Goal: Transaction & Acquisition: Obtain resource

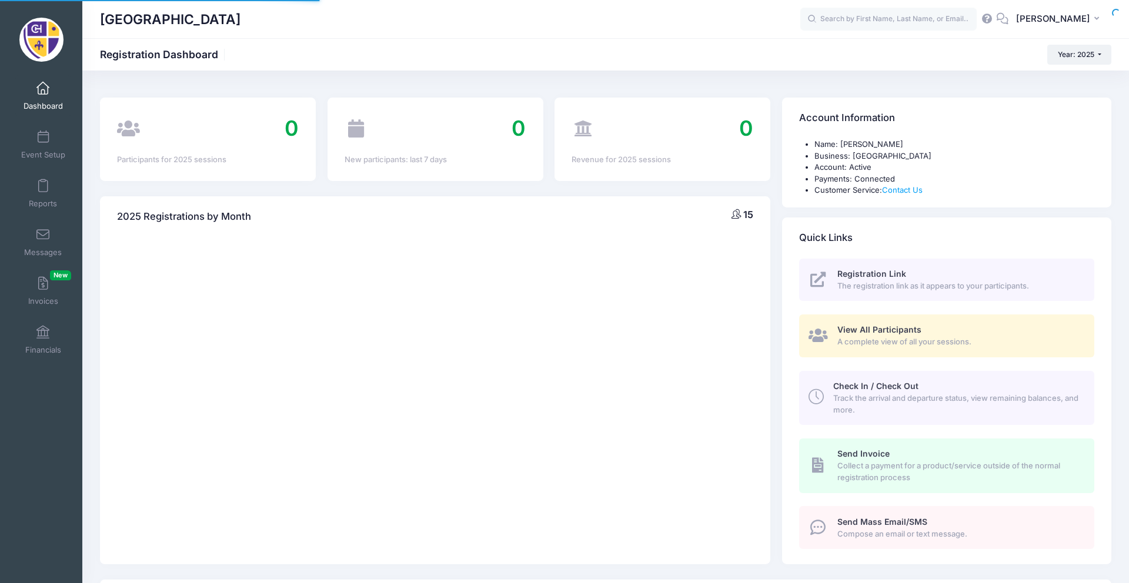
select select
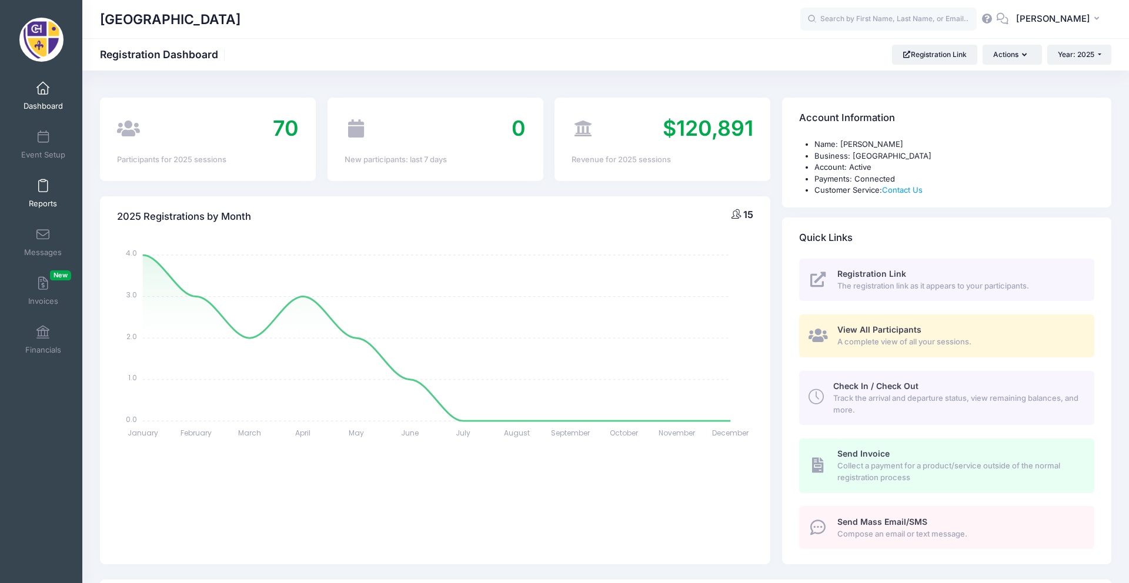
click at [33, 196] on link "Reports" at bounding box center [43, 193] width 56 height 41
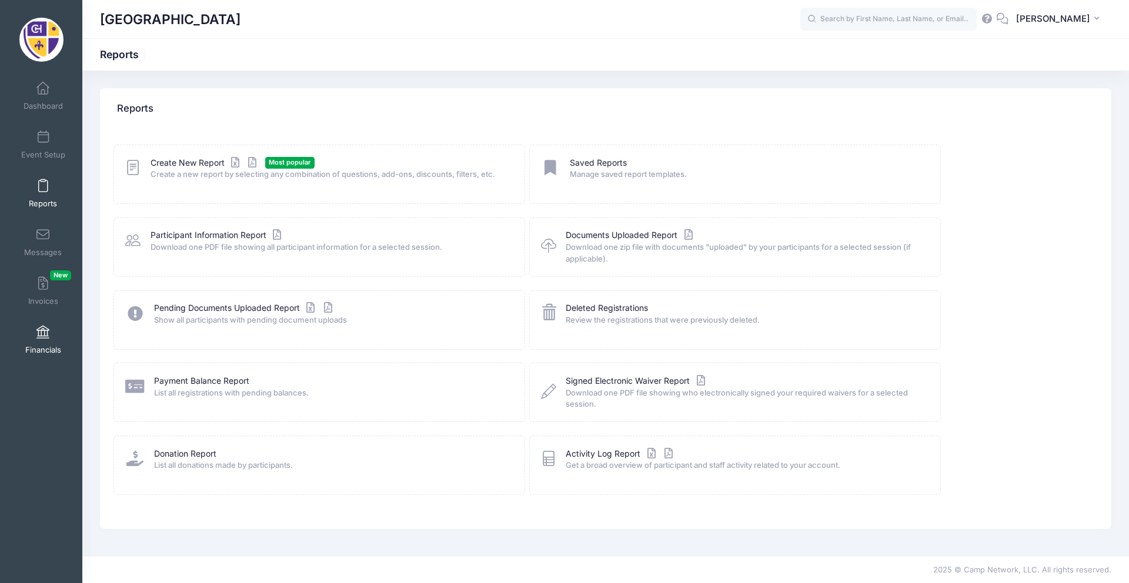
click at [36, 346] on span "Financials" at bounding box center [43, 350] width 36 height 10
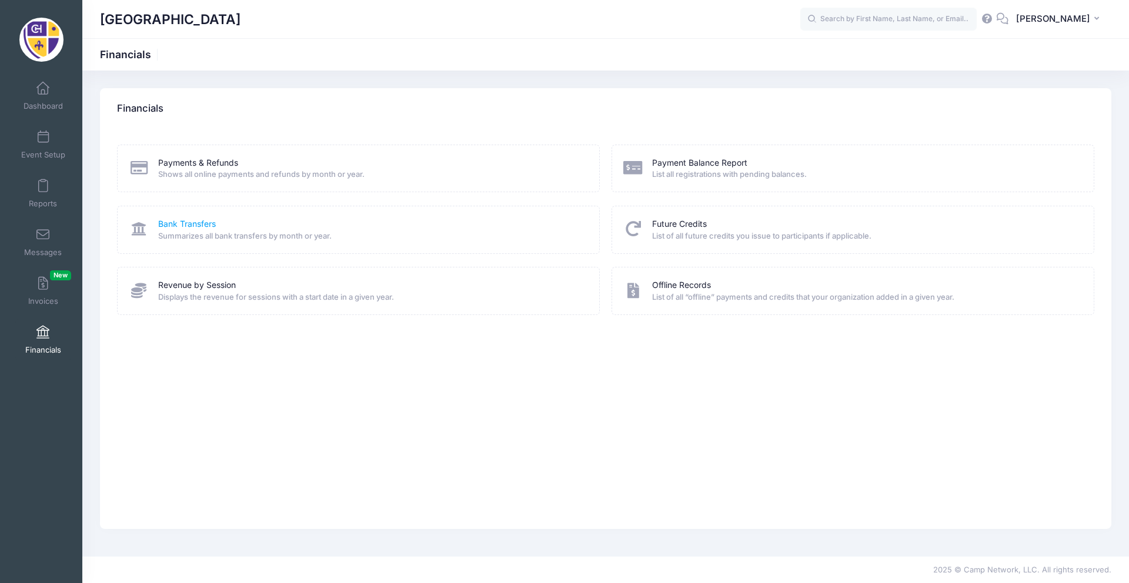
click at [188, 223] on link "Bank Transfers" at bounding box center [187, 224] width 58 height 12
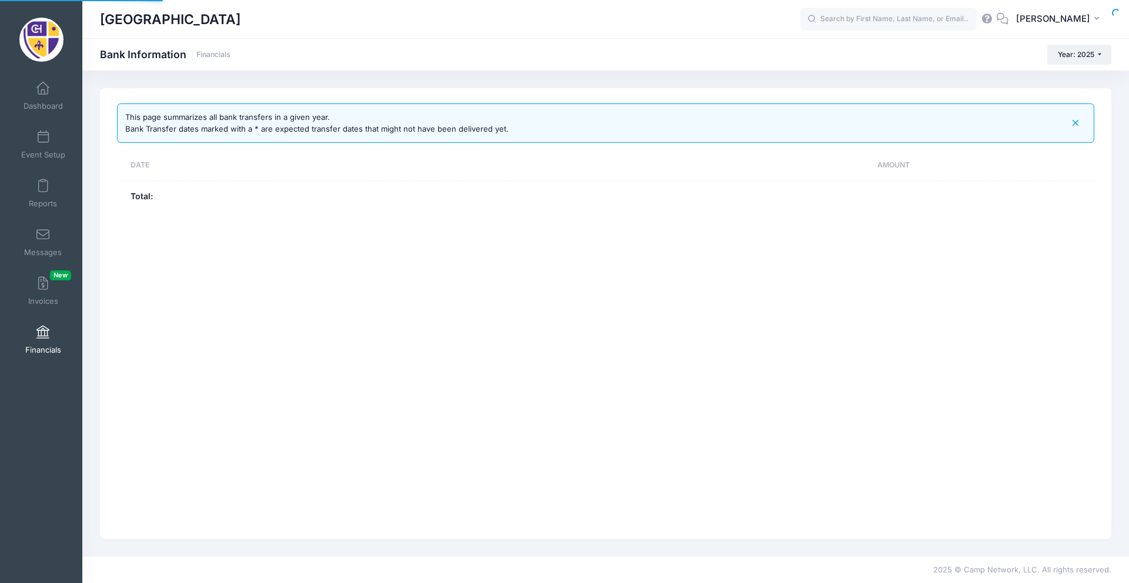
select select "10"
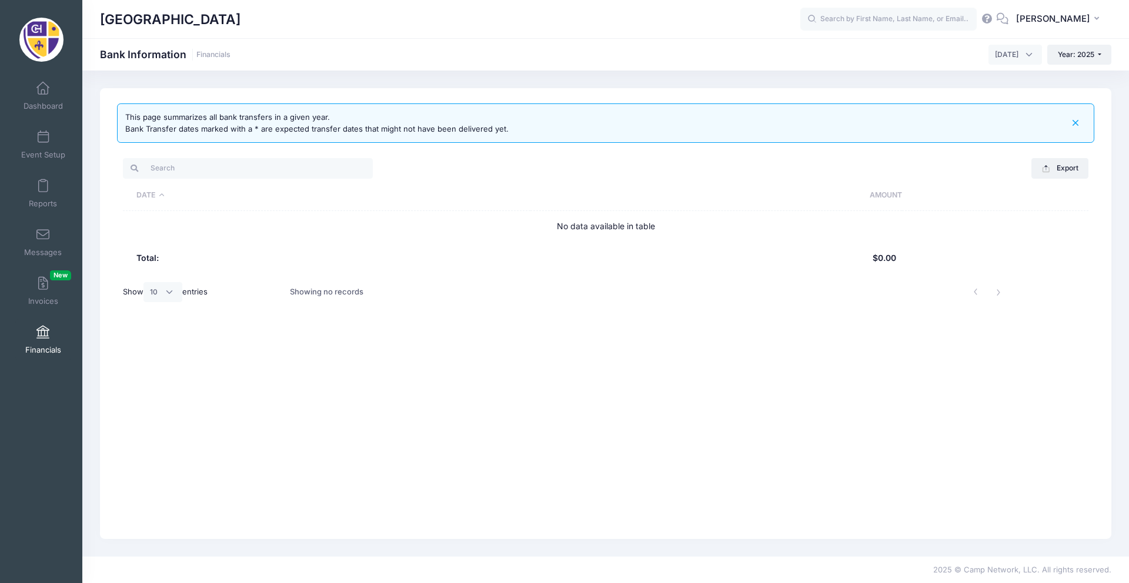
click at [995, 55] on span "[DATE]" at bounding box center [1007, 54] width 24 height 11
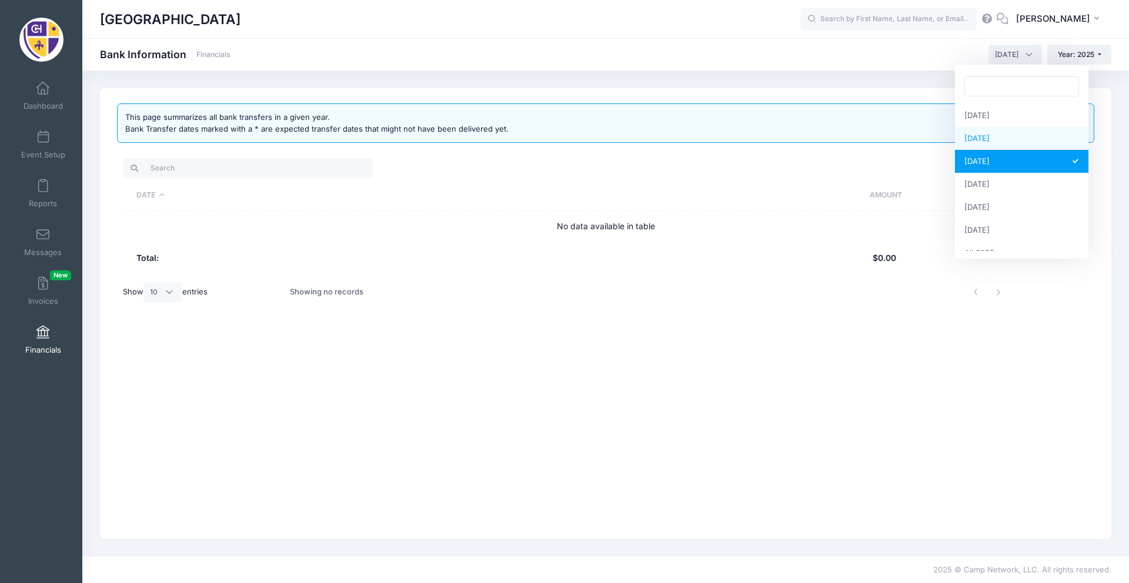
scroll to position [151, 0]
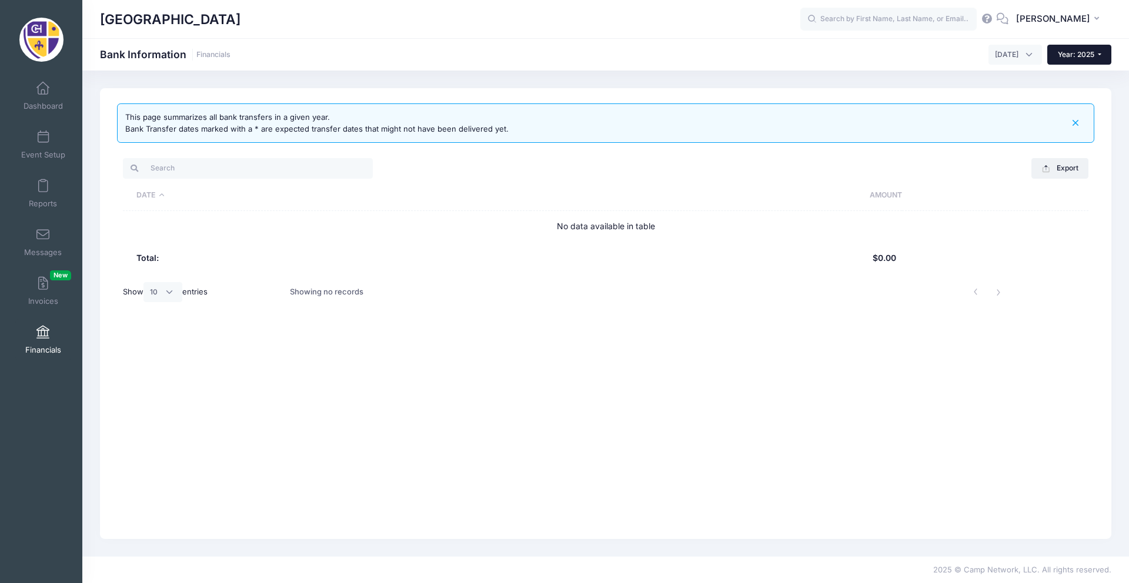
click at [1058, 57] on span "Year: 2025" at bounding box center [1076, 54] width 36 height 9
click at [1062, 109] on link "Year: 2024" at bounding box center [1085, 107] width 76 height 15
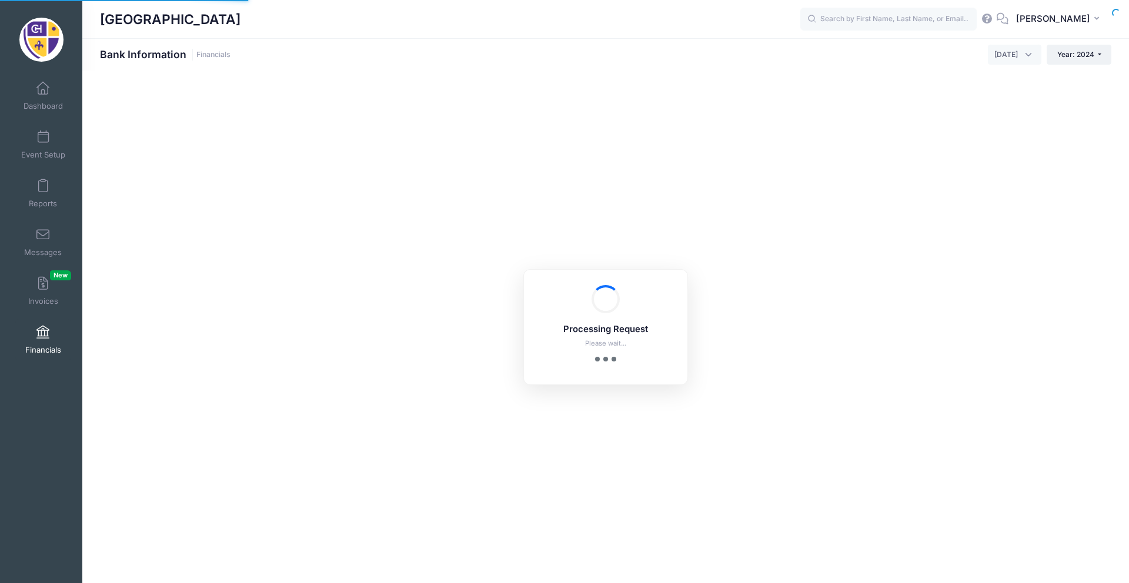
select select "10"
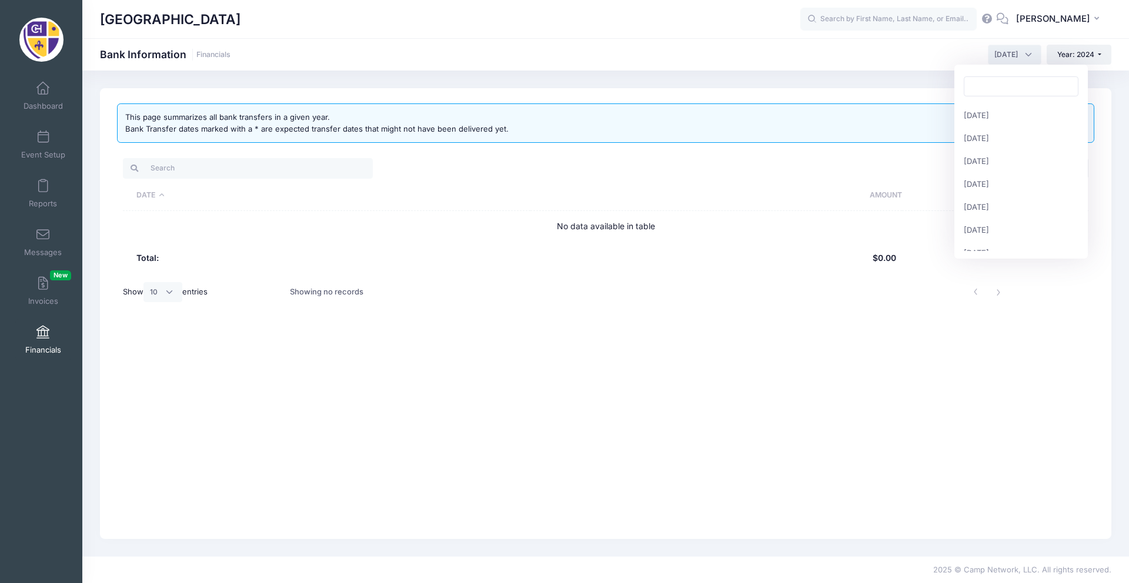
click at [994, 52] on span "September 2024" at bounding box center [1006, 54] width 24 height 11
click at [1000, 55] on span "October 2024" at bounding box center [1006, 54] width 24 height 11
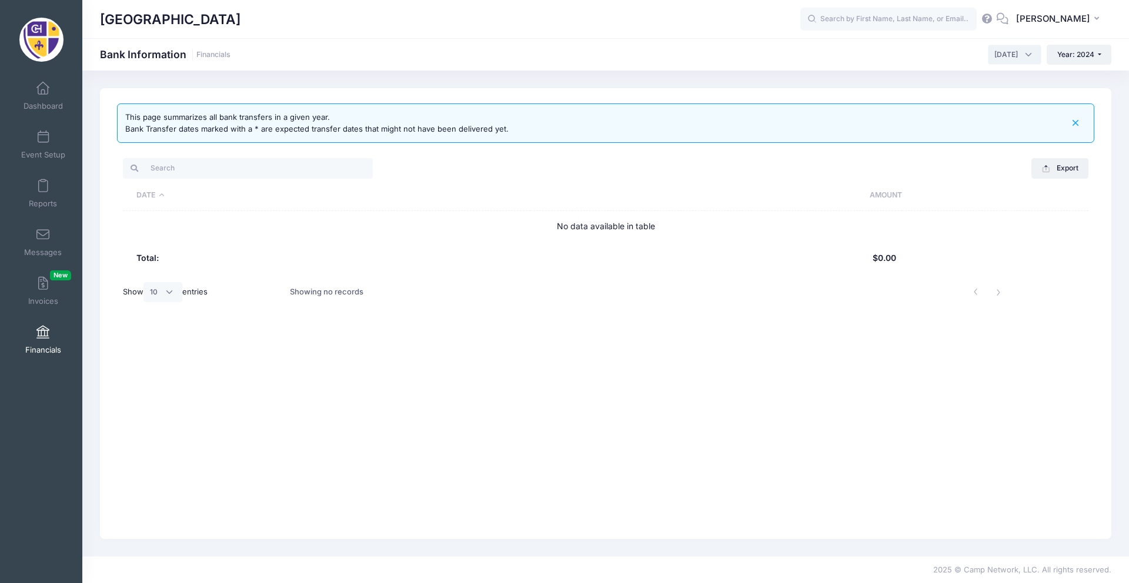
click at [994, 53] on span "November 2024" at bounding box center [1006, 54] width 24 height 11
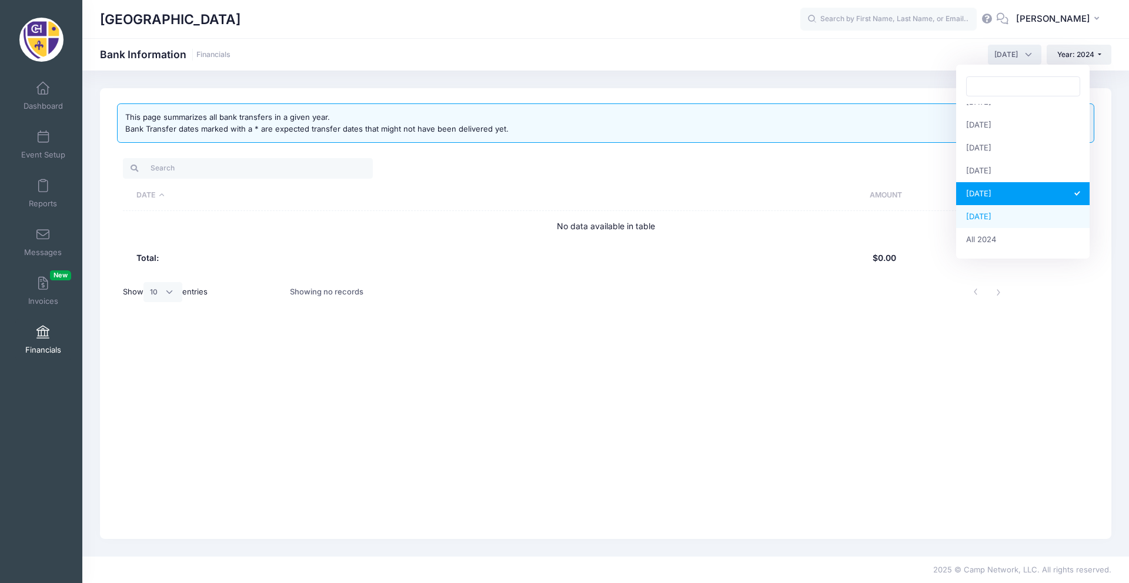
select select "12"
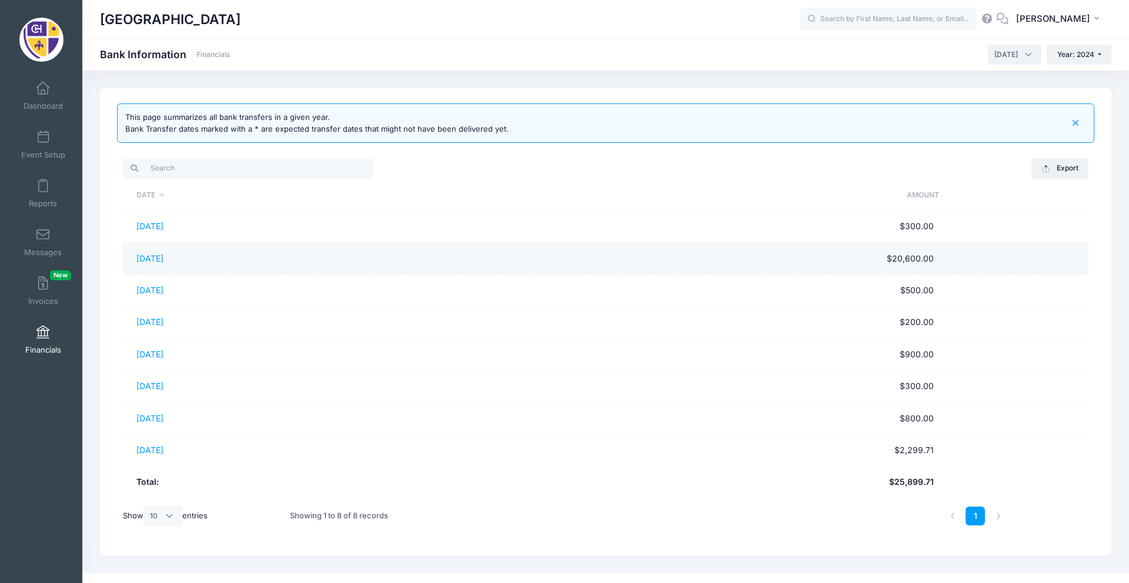
scroll to position [17, 0]
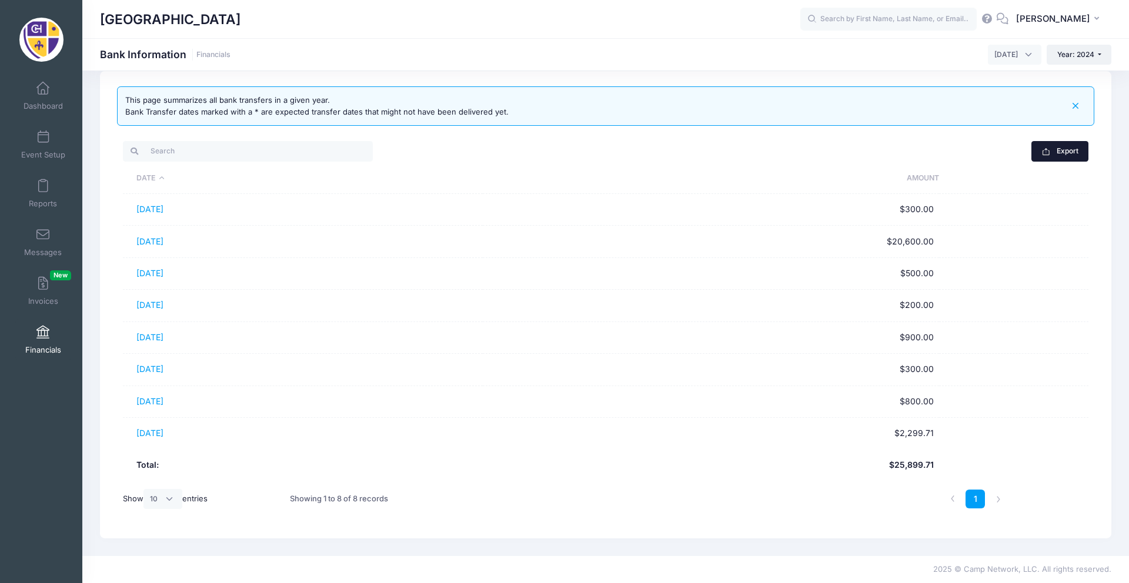
click at [1055, 148] on button "Export" at bounding box center [1059, 151] width 57 height 20
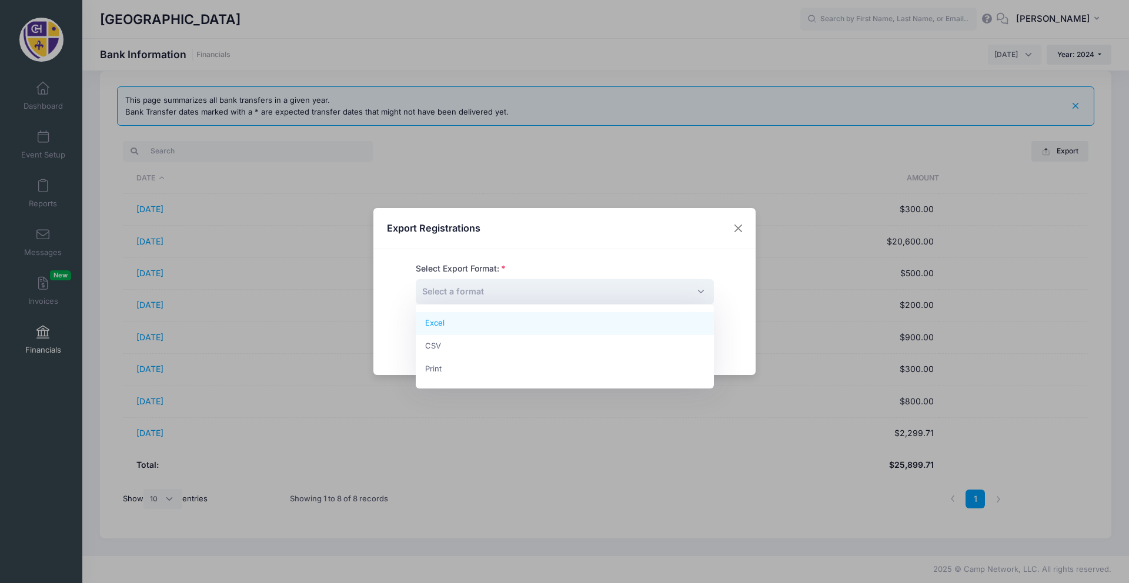
click at [449, 293] on span "Select a format" at bounding box center [453, 291] width 62 height 10
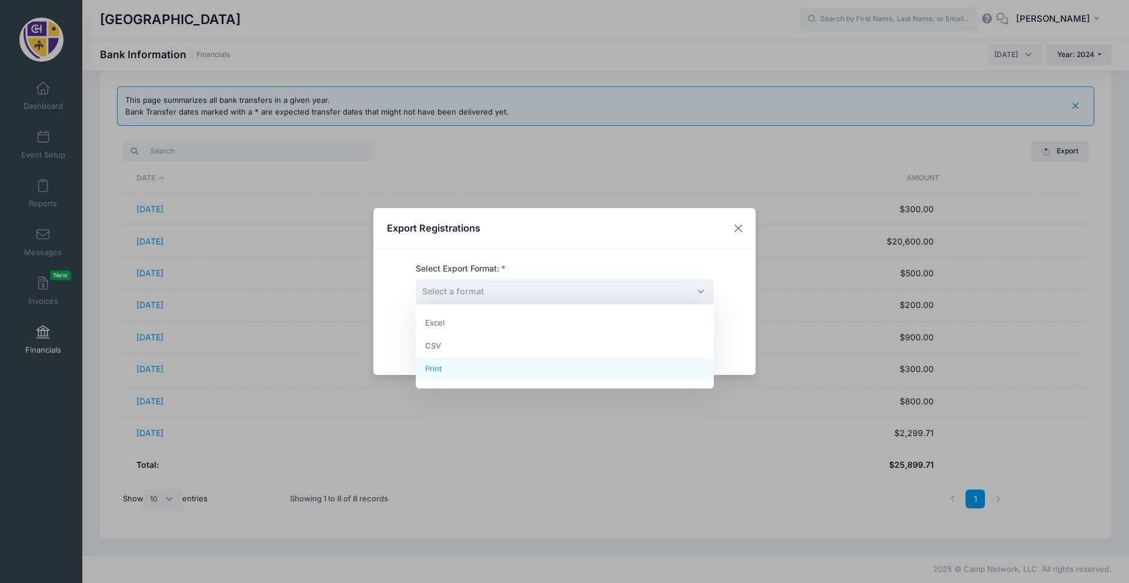
select select "print"
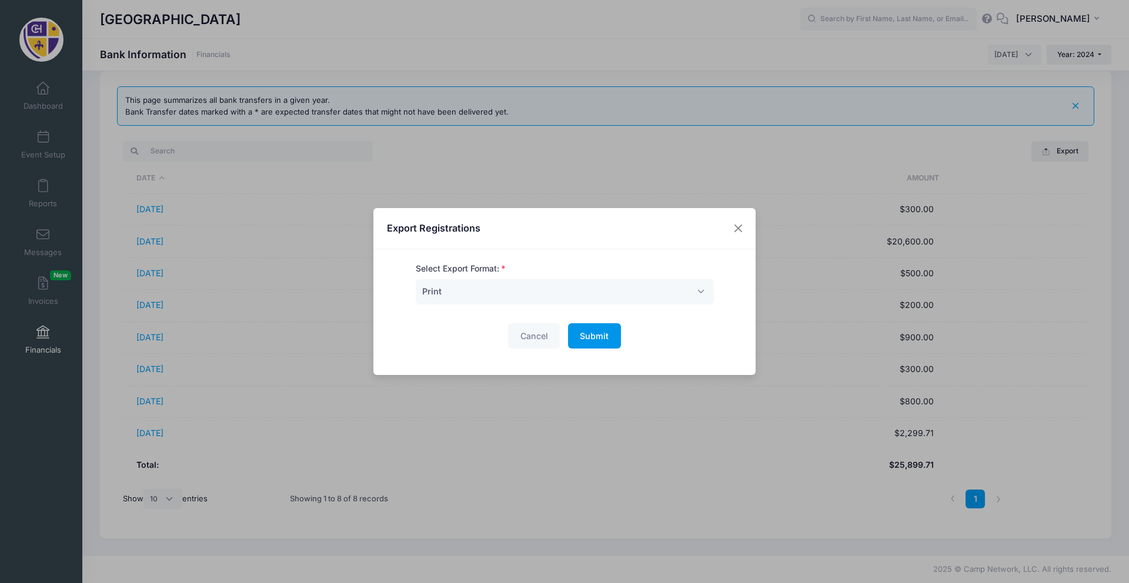
click at [599, 340] on span "Submit" at bounding box center [594, 336] width 29 height 10
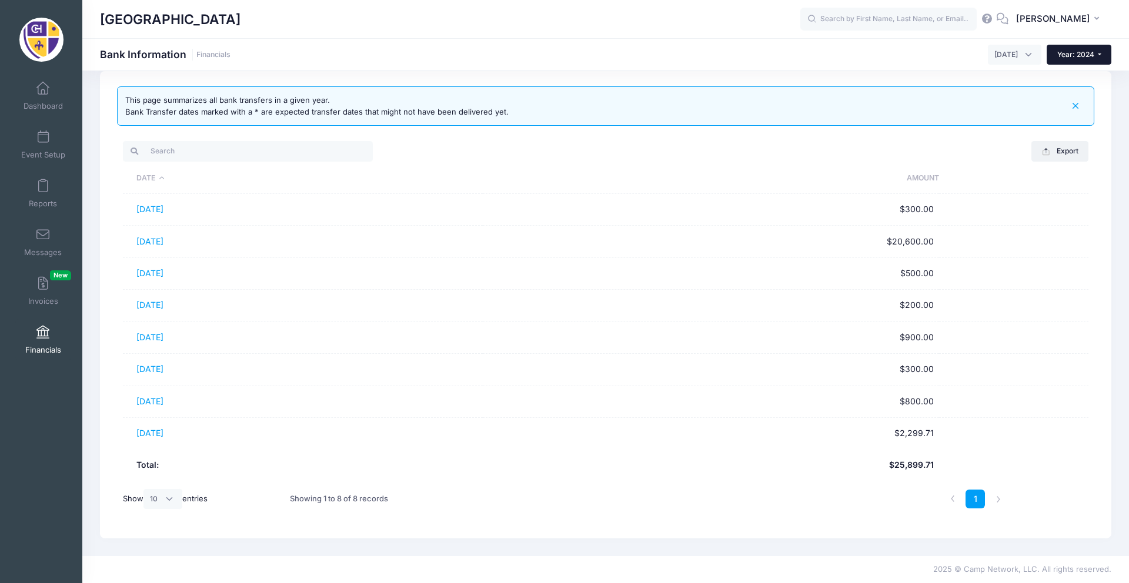
click at [1077, 58] on span "Year: 2024" at bounding box center [1075, 54] width 37 height 9
drag, startPoint x: 1070, startPoint y: 94, endPoint x: 1063, endPoint y: 92, distance: 7.4
click at [1070, 93] on link "Year: 2025" at bounding box center [1085, 92] width 76 height 15
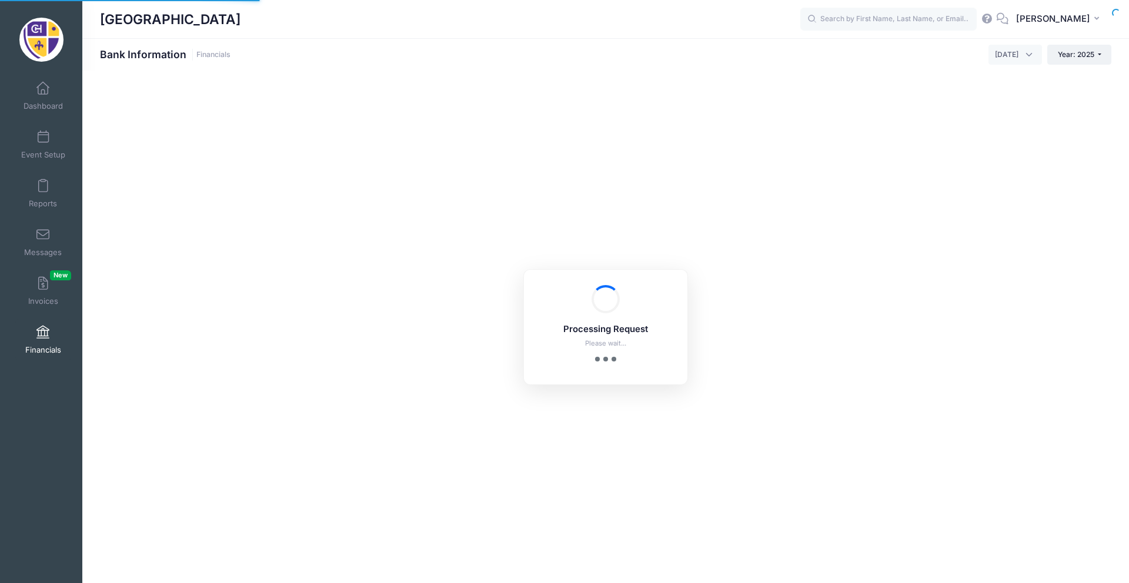
select select "10"
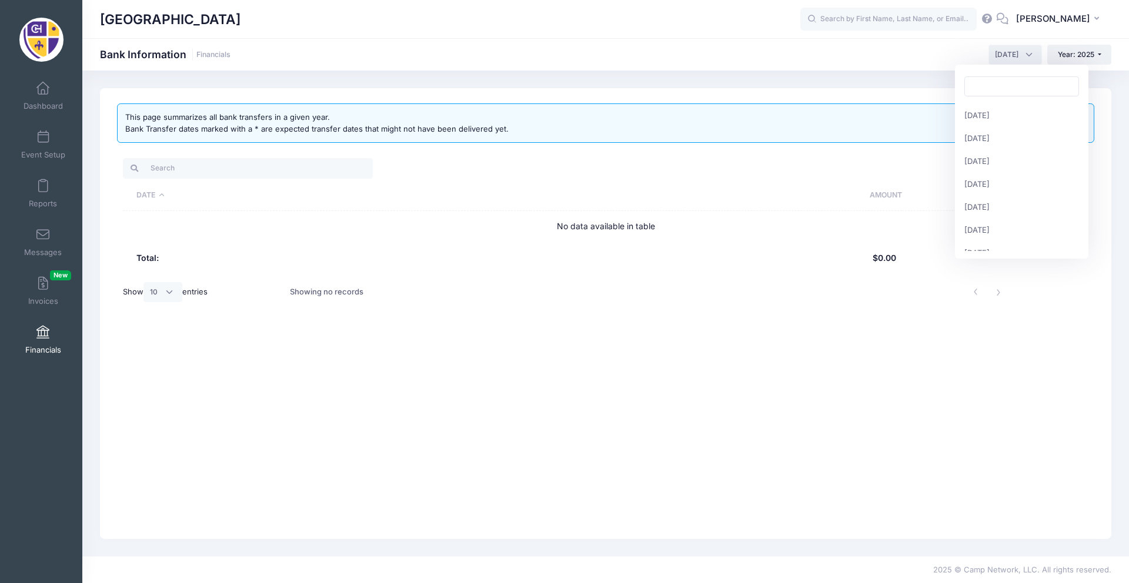
click at [1017, 58] on span "[DATE]" at bounding box center [1007, 54] width 24 height 11
drag, startPoint x: 994, startPoint y: 115, endPoint x: 984, endPoint y: 118, distance: 10.3
select select "1"
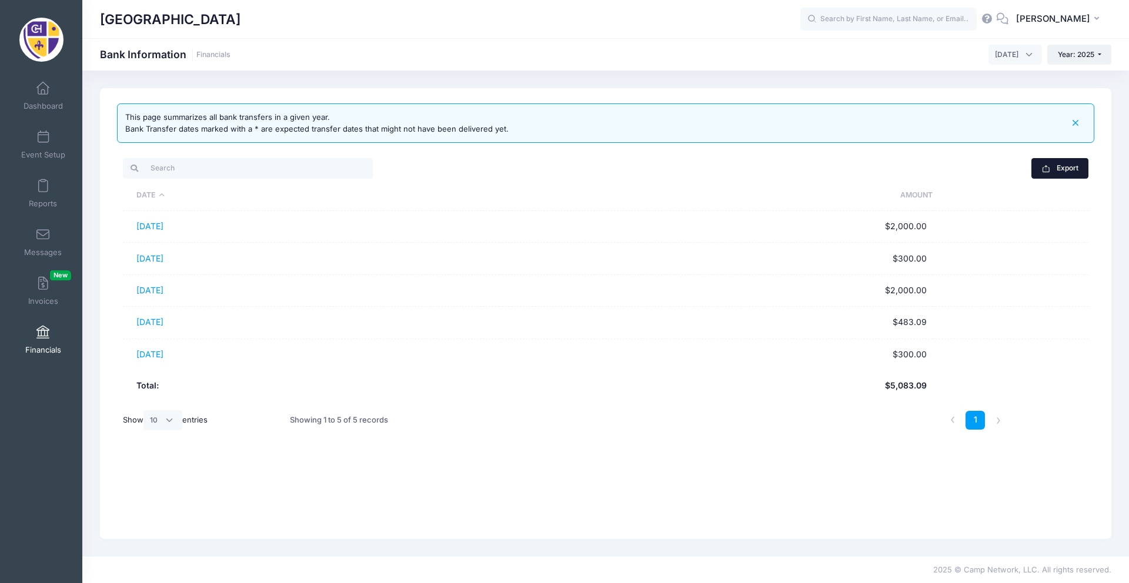
click at [1068, 169] on button "Export" at bounding box center [1059, 168] width 57 height 20
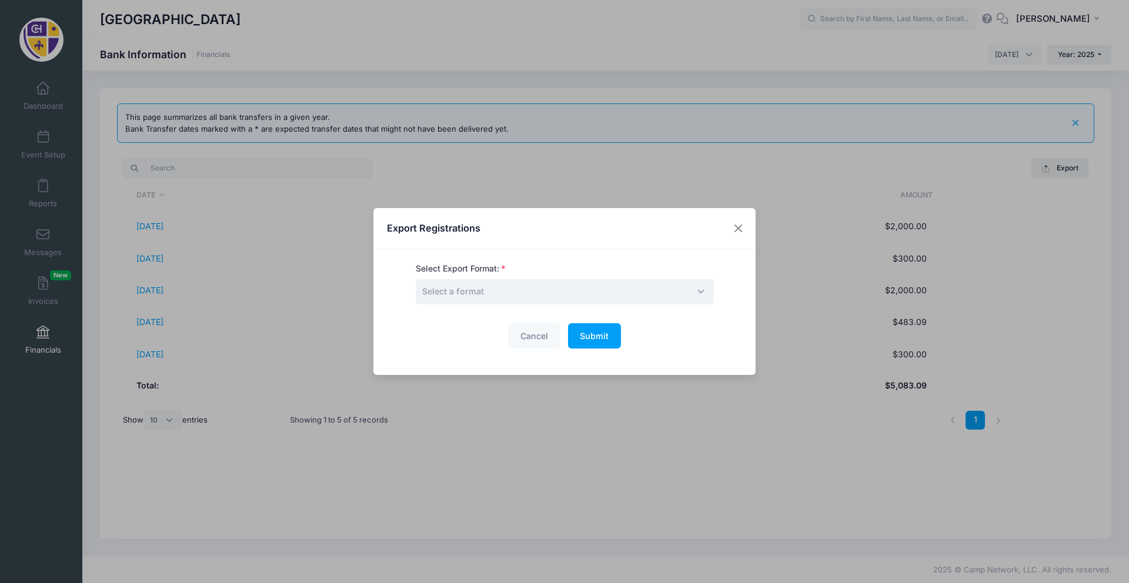
click at [458, 291] on span "Select a format" at bounding box center [453, 291] width 62 height 10
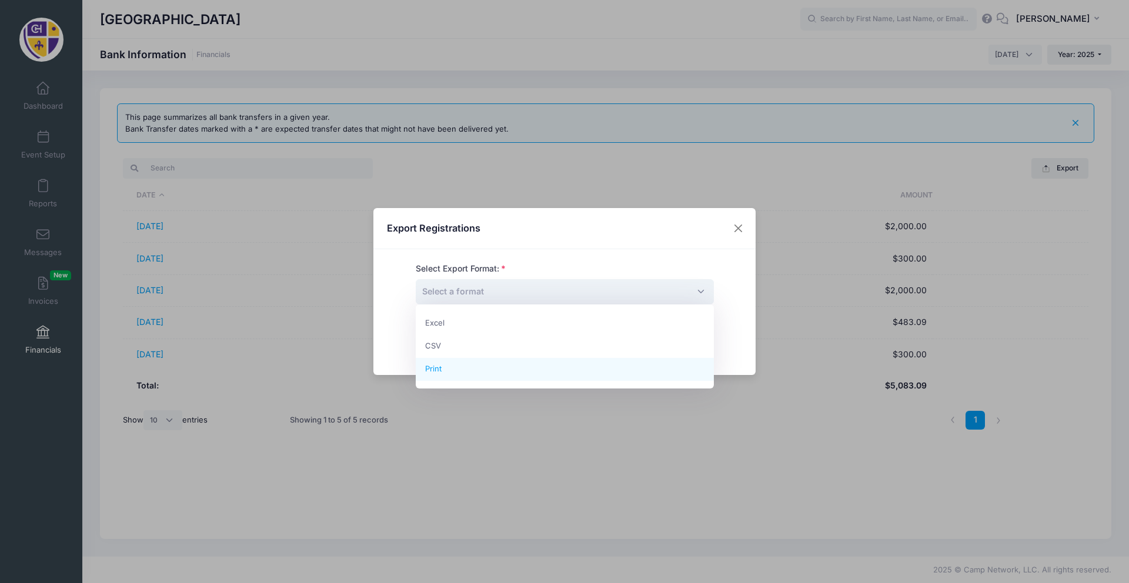
select select "print"
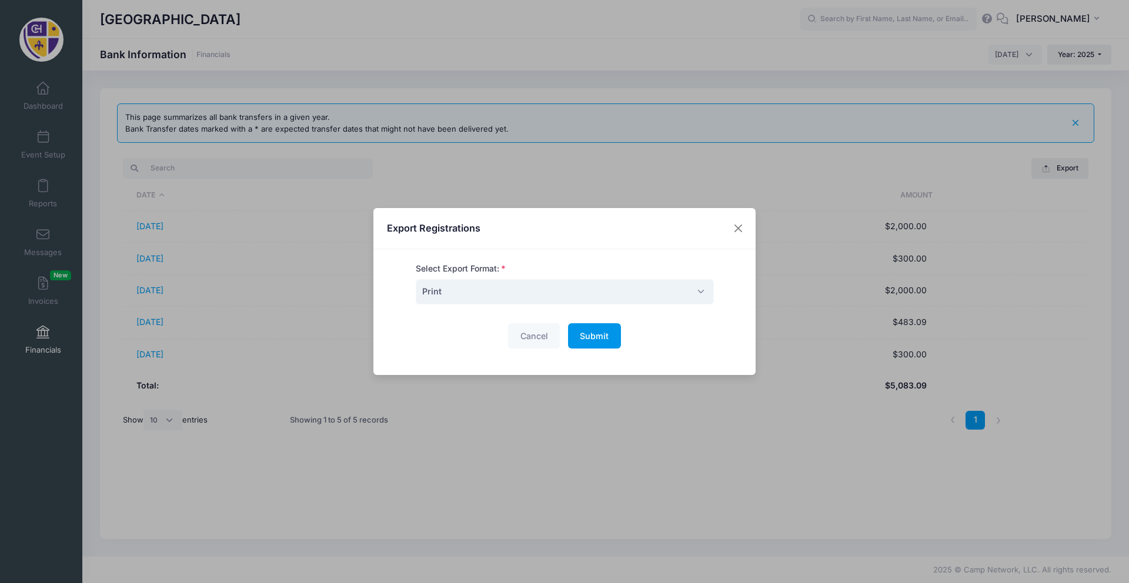
click at [608, 340] on span "Submit" at bounding box center [594, 336] width 29 height 10
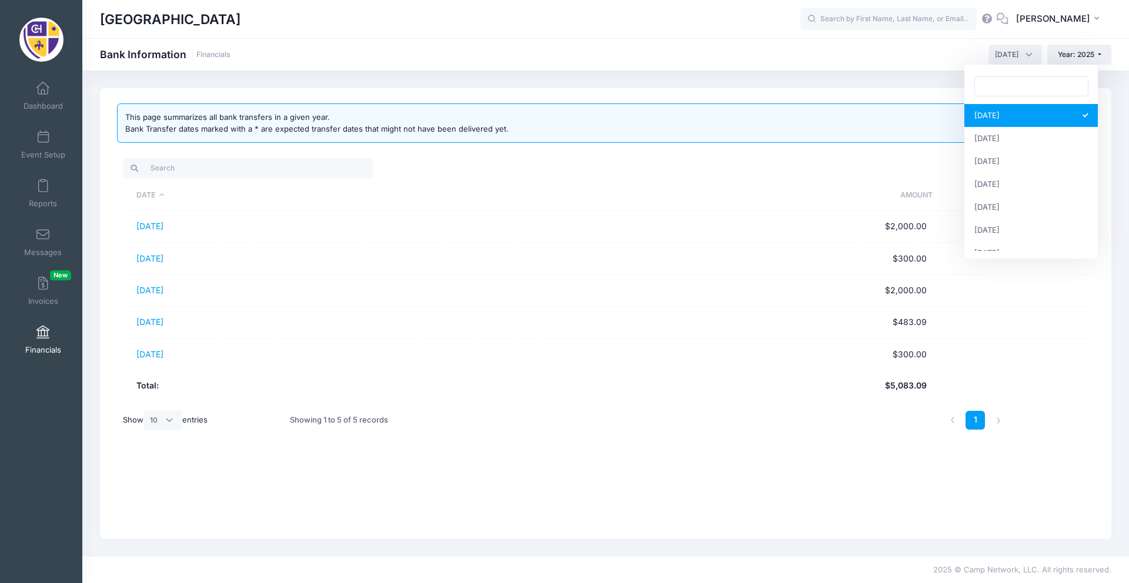
click at [1001, 55] on span "[DATE]" at bounding box center [1007, 54] width 24 height 11
select select "2"
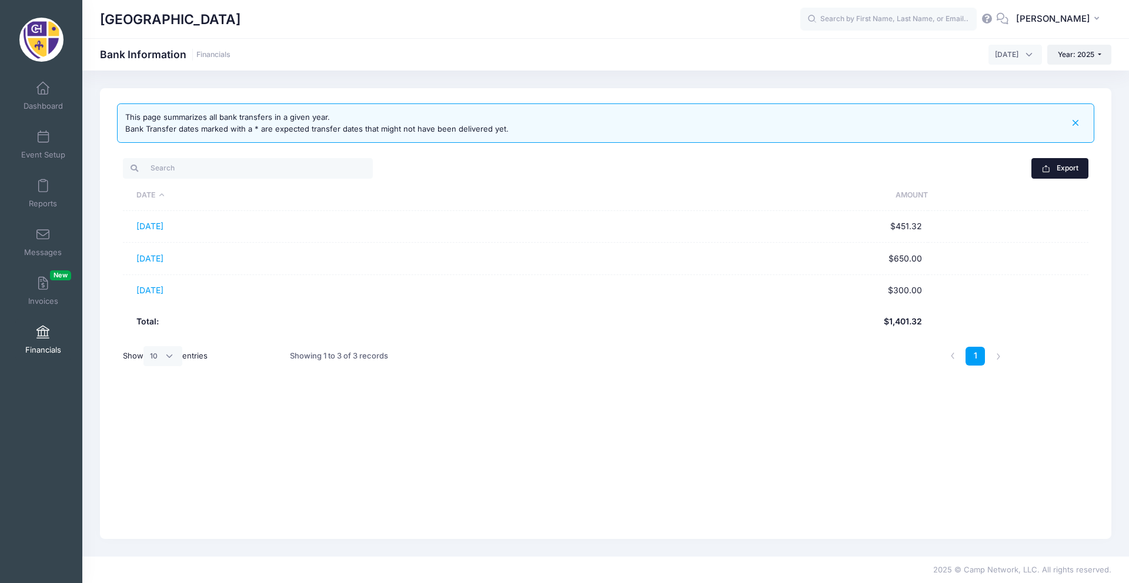
click at [1052, 162] on button "Export" at bounding box center [1059, 168] width 57 height 20
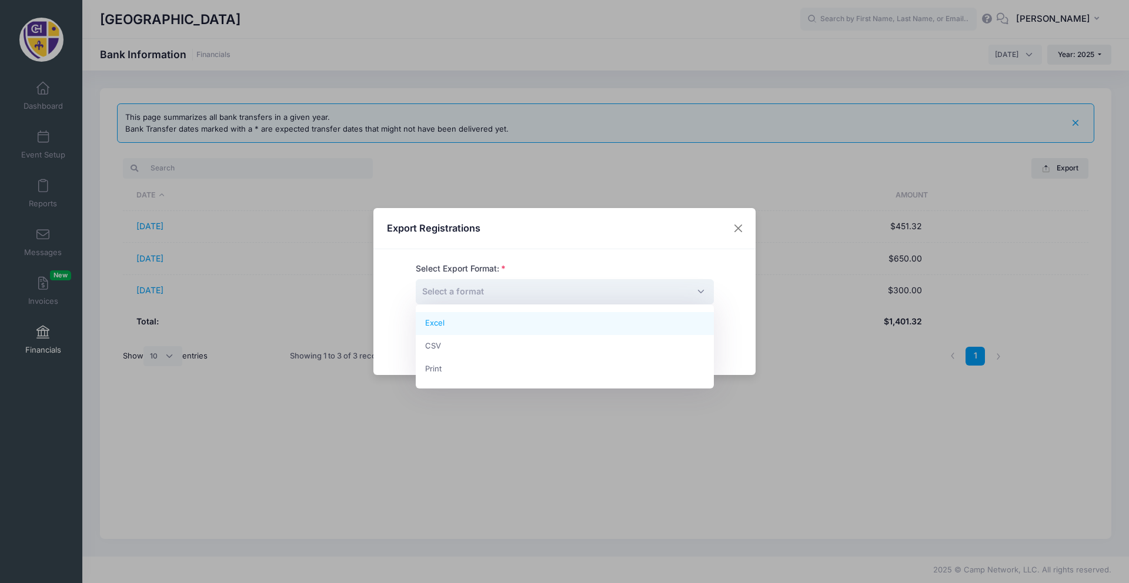
click at [556, 291] on span "Select a format" at bounding box center [565, 291] width 298 height 25
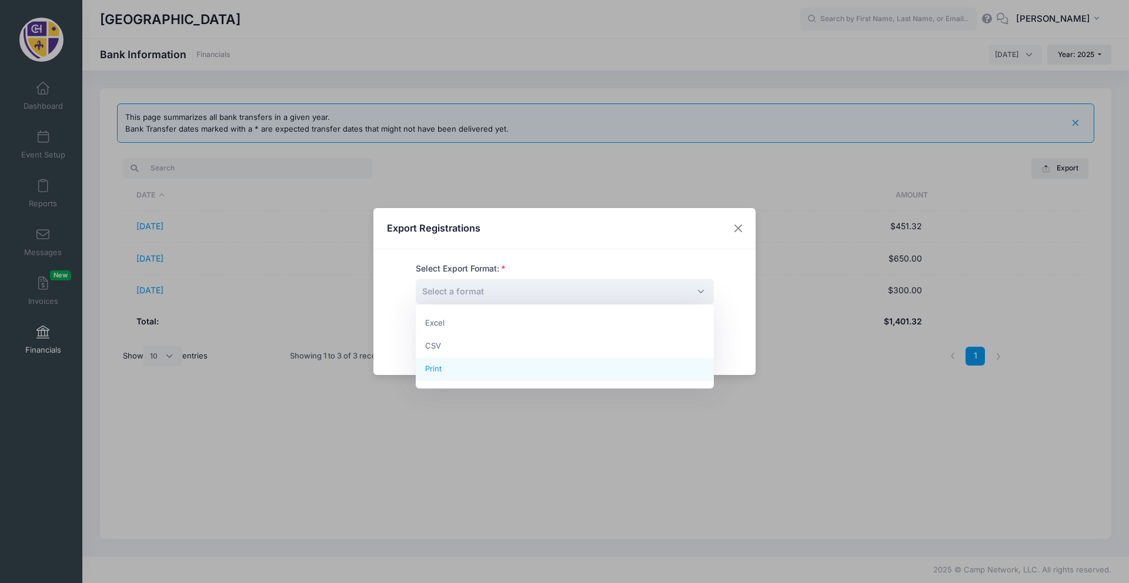
select select "print"
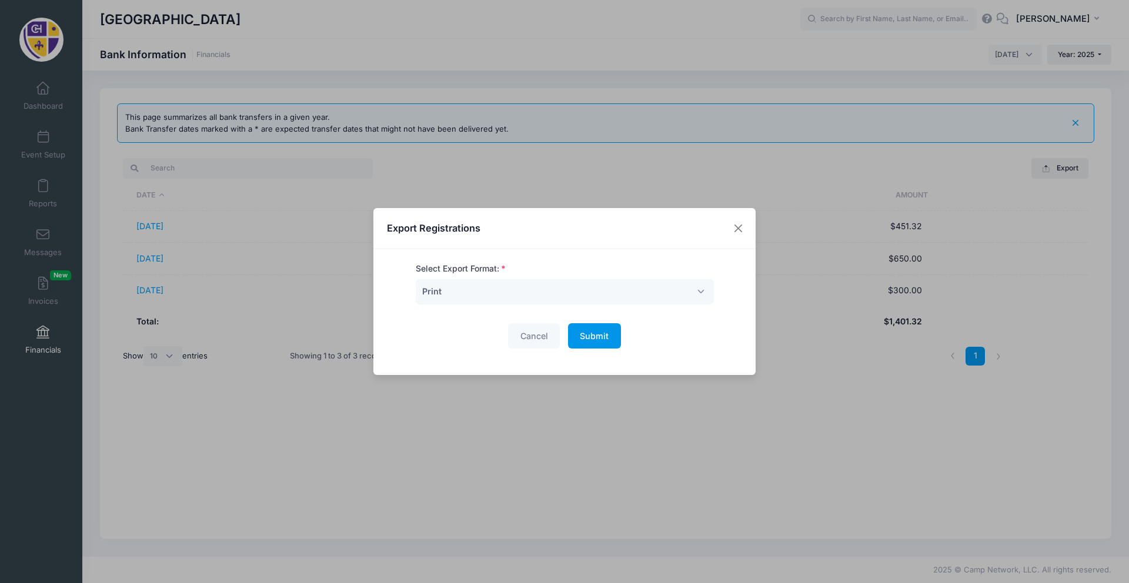
click at [594, 345] on button "Submit Please wait..." at bounding box center [594, 335] width 53 height 25
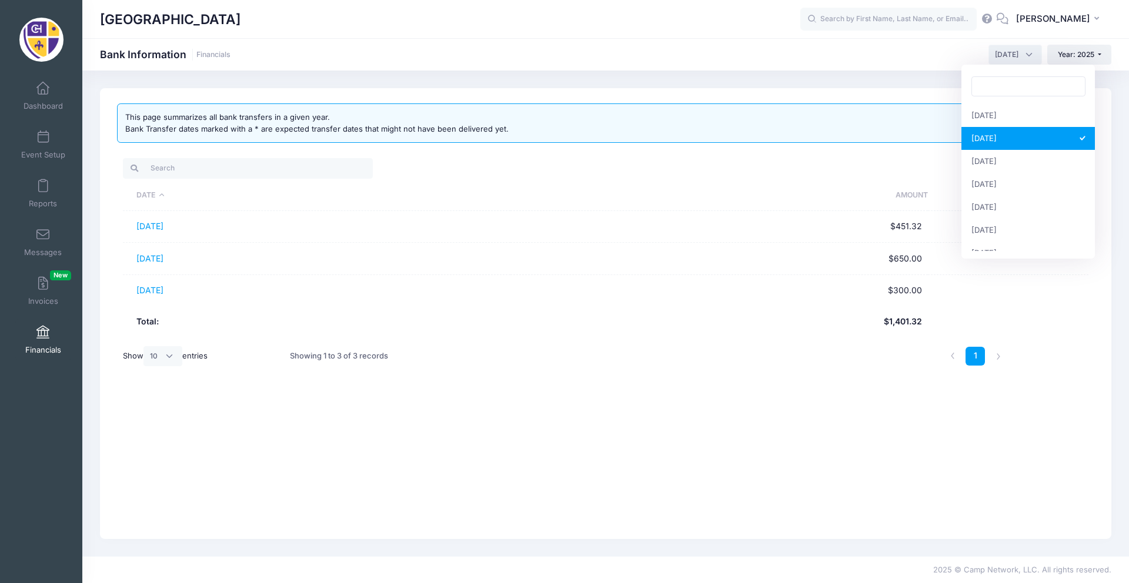
click at [1003, 61] on span "[DATE]" at bounding box center [1015, 55] width 54 height 20
select select "3"
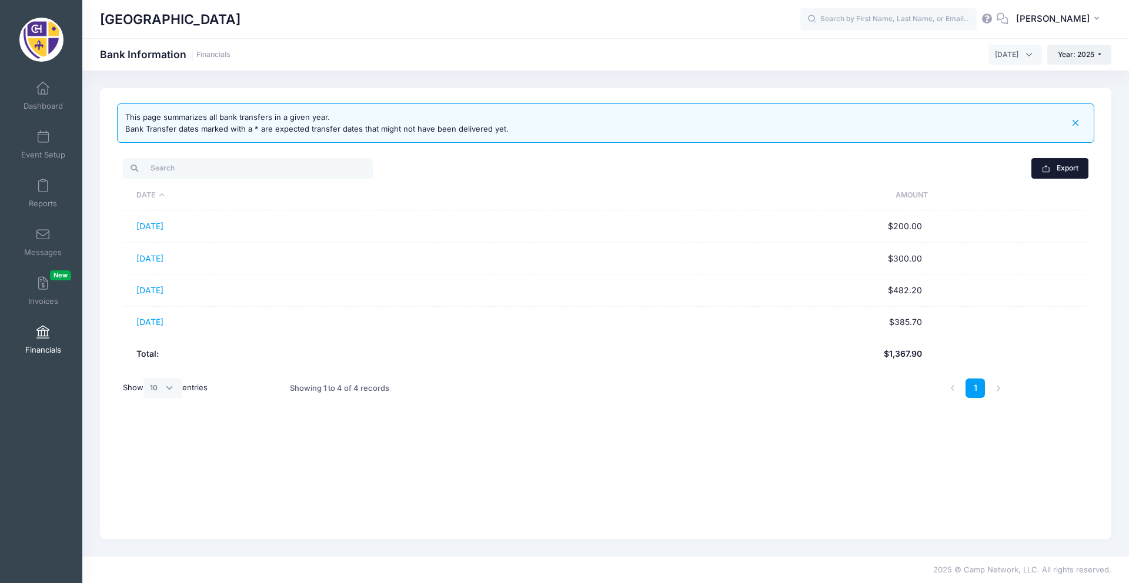
click at [1062, 172] on button "Export" at bounding box center [1059, 168] width 57 height 20
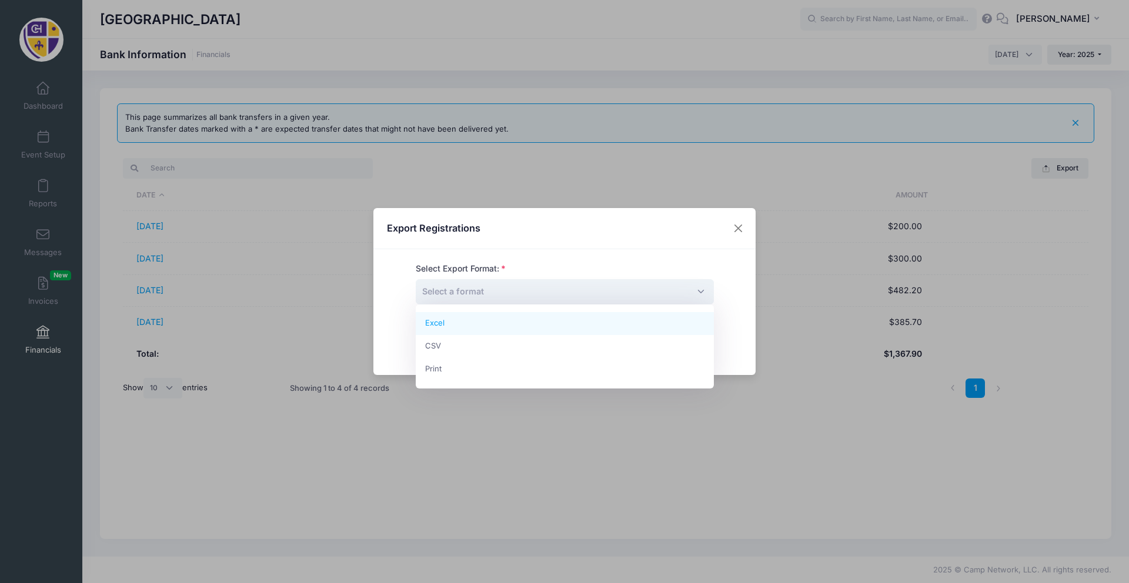
click at [522, 296] on span "Select a format" at bounding box center [565, 291] width 298 height 25
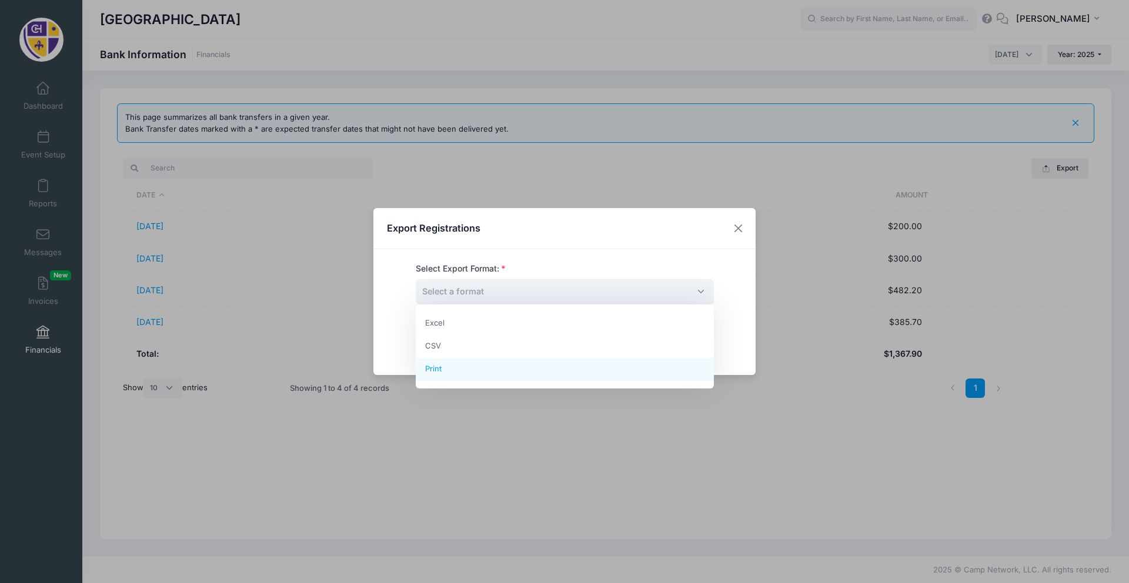
select select "print"
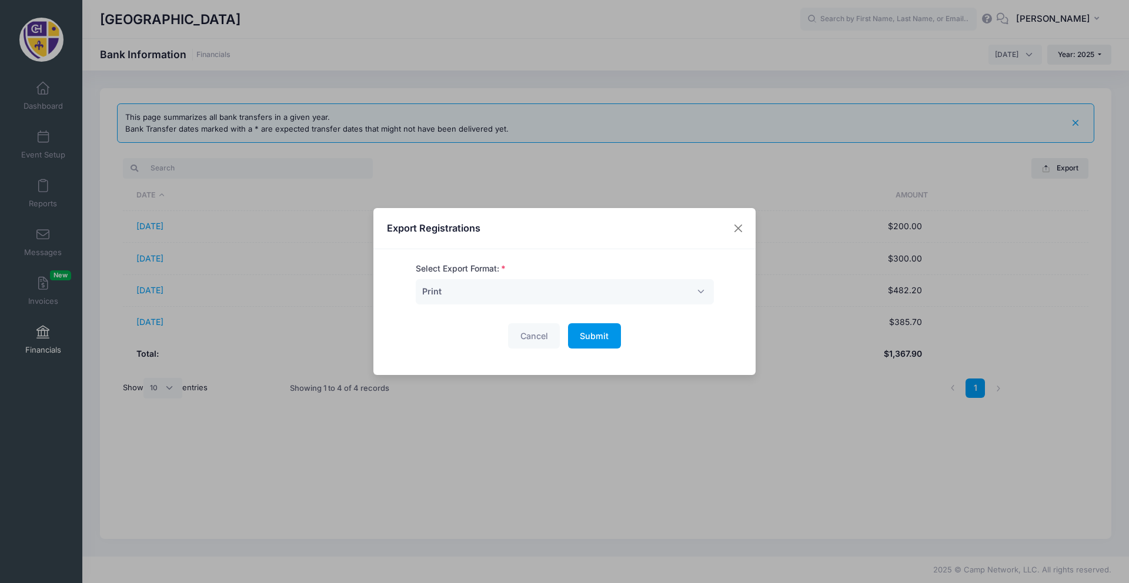
click at [595, 342] on button "Submit Please wait..." at bounding box center [594, 335] width 53 height 25
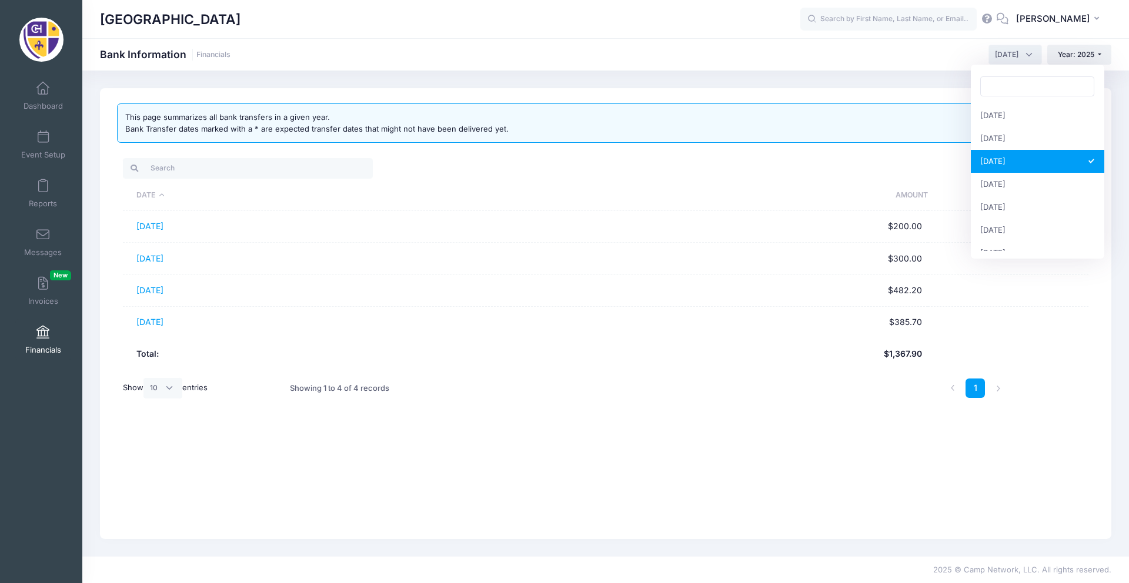
click at [988, 61] on span "March 2025" at bounding box center [1015, 55] width 54 height 20
select select "4"
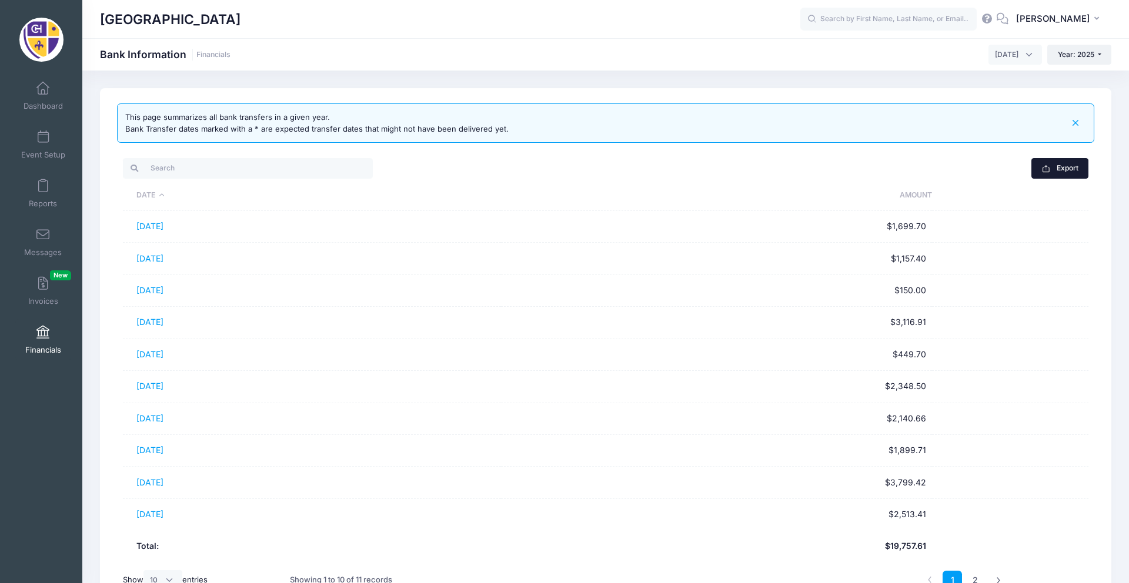
click at [1078, 173] on button "Export" at bounding box center [1059, 168] width 57 height 20
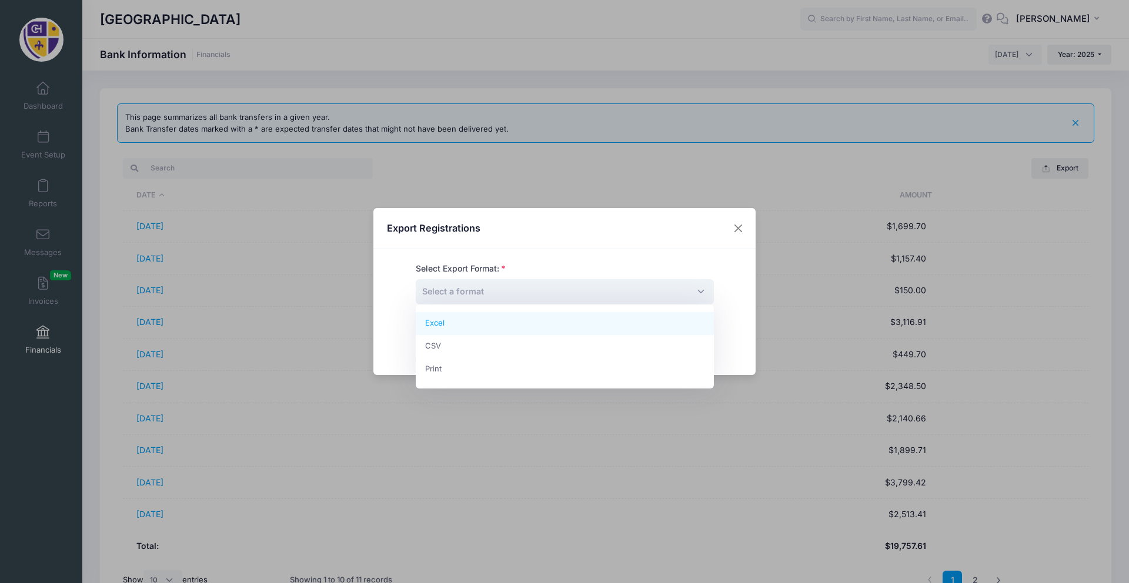
drag, startPoint x: 553, startPoint y: 291, endPoint x: 549, endPoint y: 297, distance: 6.9
click at [553, 291] on span "Select a format" at bounding box center [565, 291] width 298 height 25
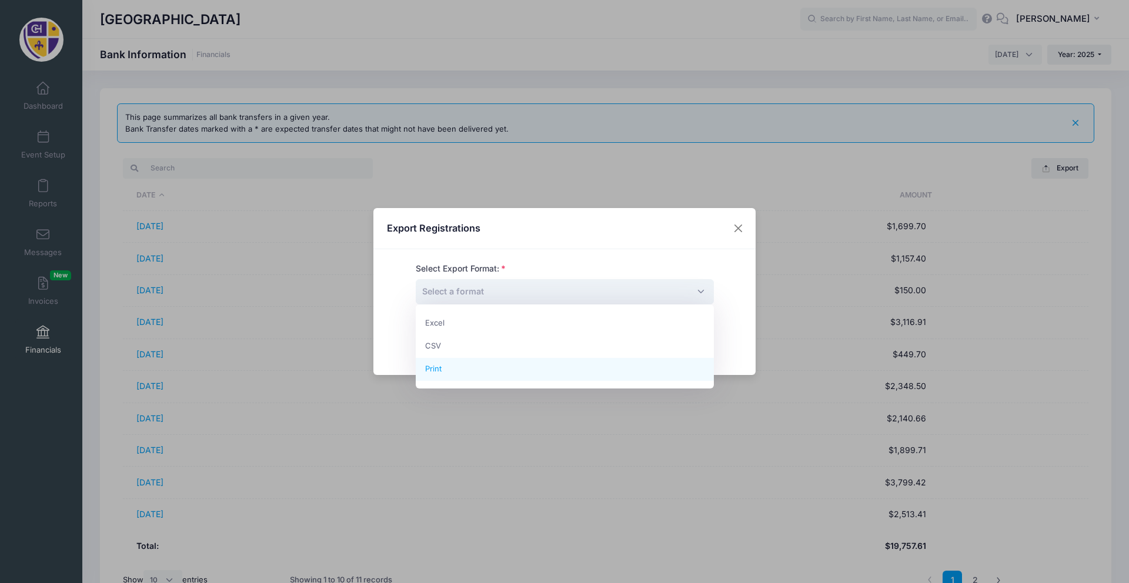
select select "print"
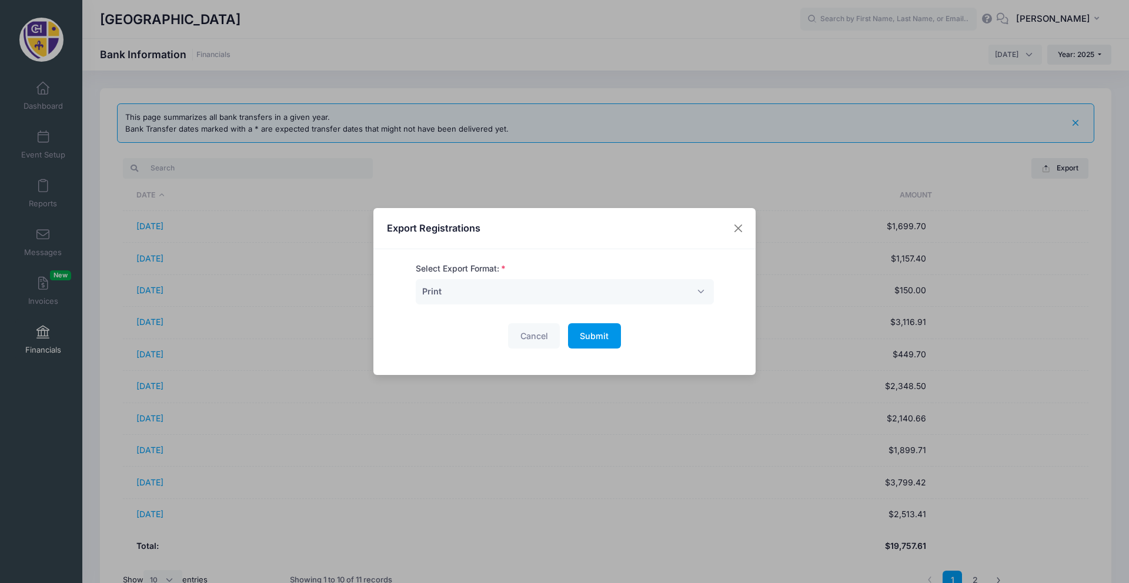
click at [597, 339] on span "Submit" at bounding box center [594, 336] width 29 height 10
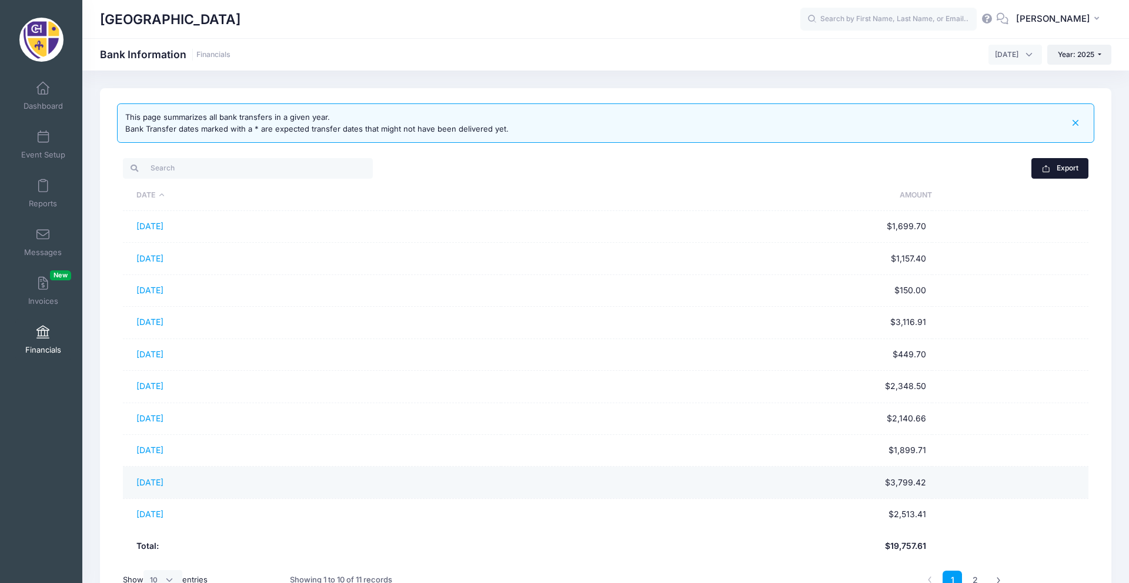
scroll to position [1, 0]
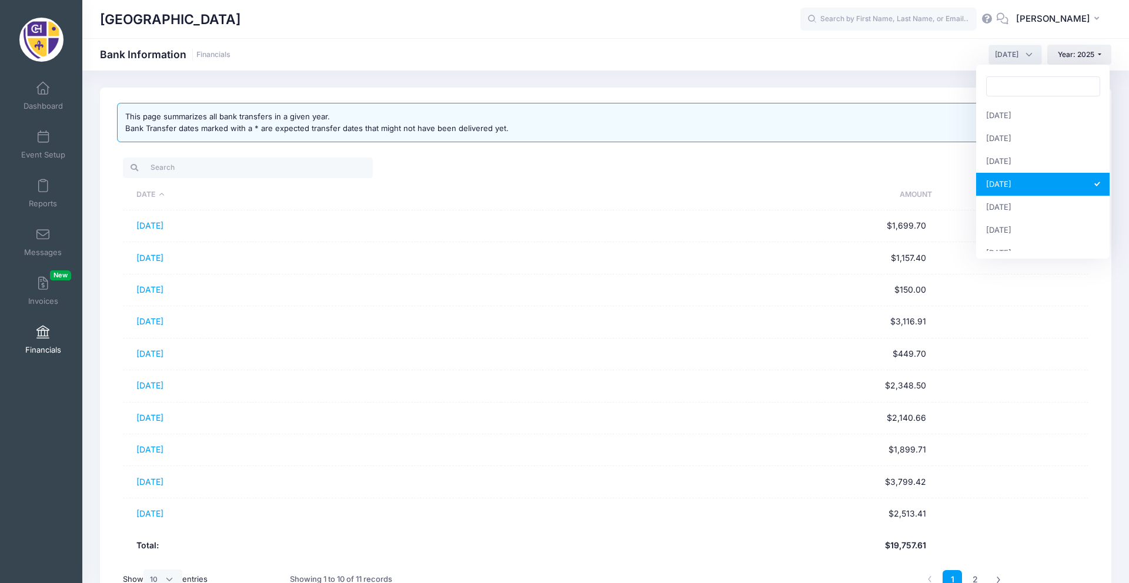
click at [998, 57] on span "April 2025" at bounding box center [1007, 54] width 24 height 11
select select "5"
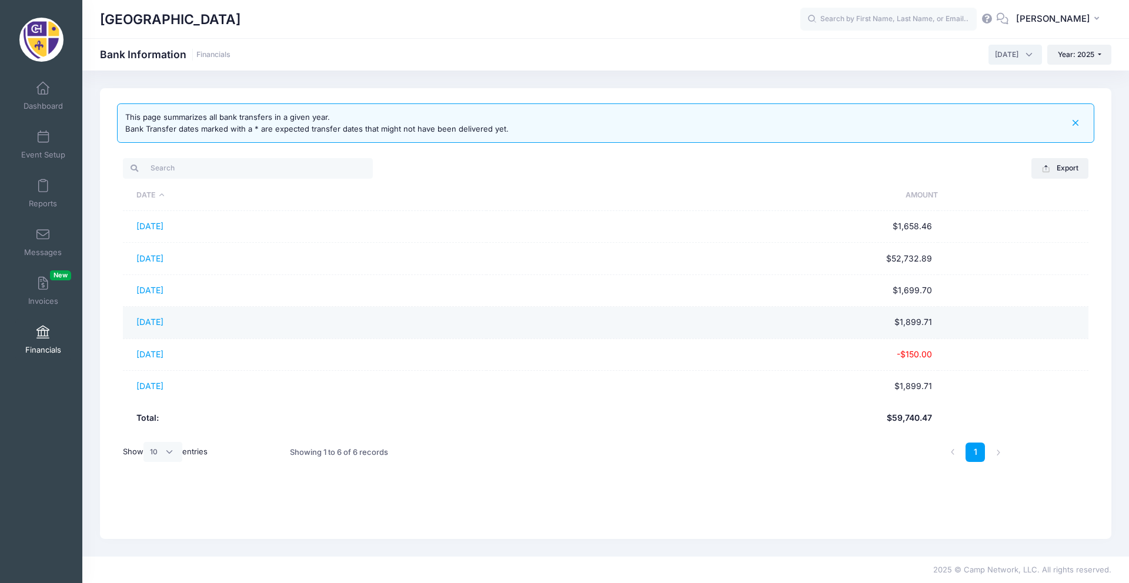
scroll to position [0, 0]
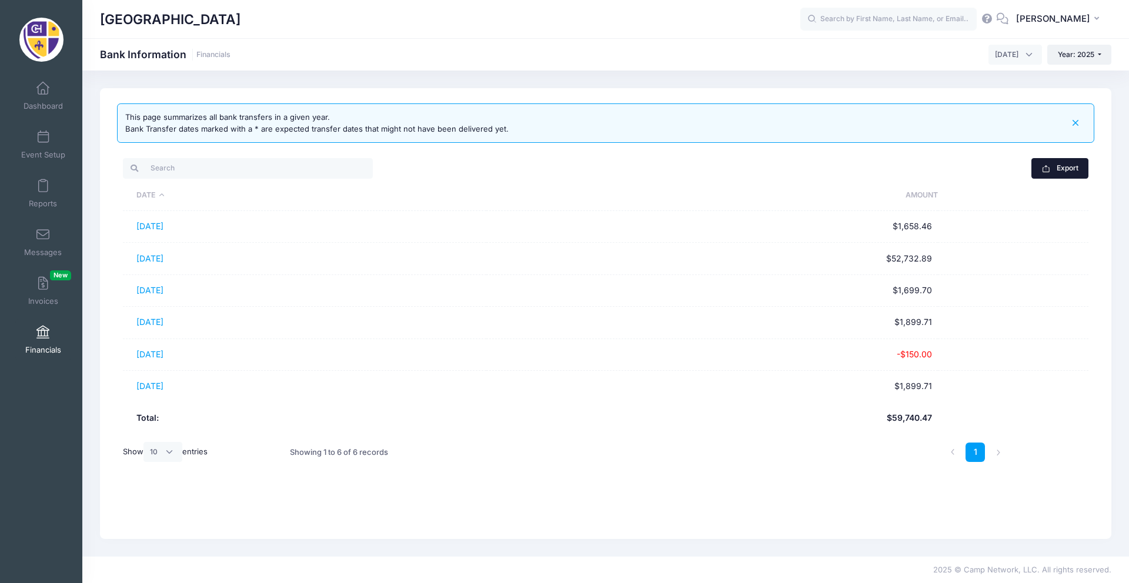
click at [1067, 166] on button "Export" at bounding box center [1059, 168] width 57 height 20
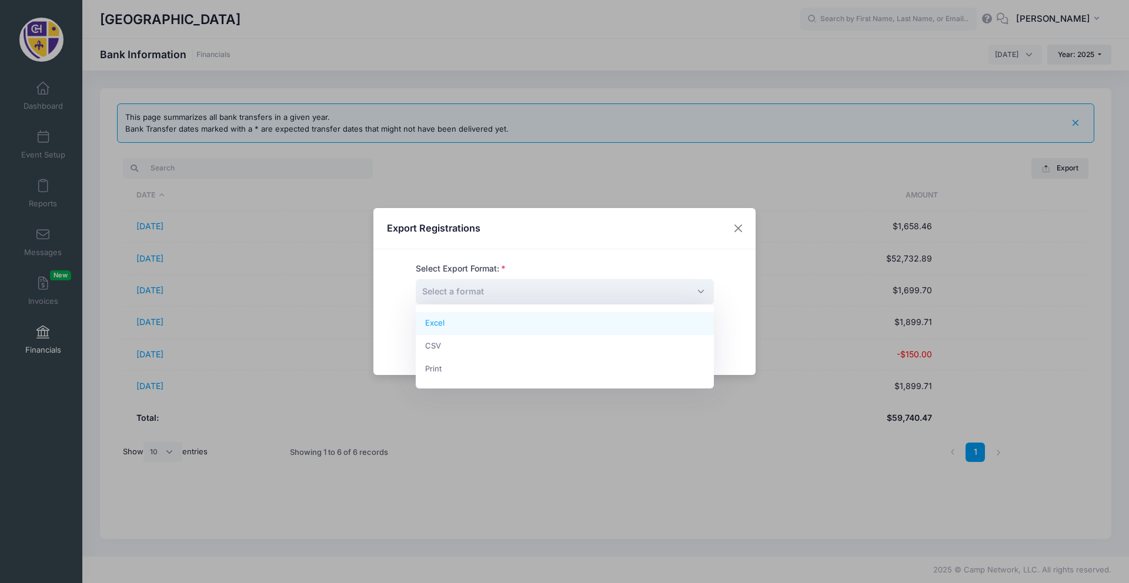
click at [661, 296] on span "Select a format" at bounding box center [565, 291] width 298 height 25
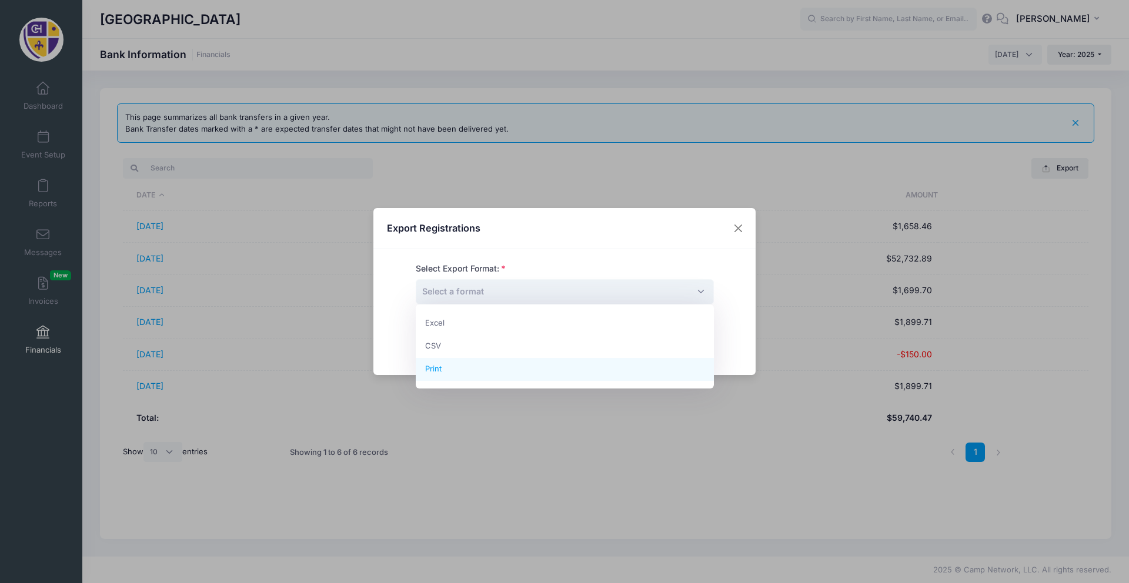
click at [609, 384] on span "Excel CSV Print" at bounding box center [565, 347] width 298 height 84
select select "print"
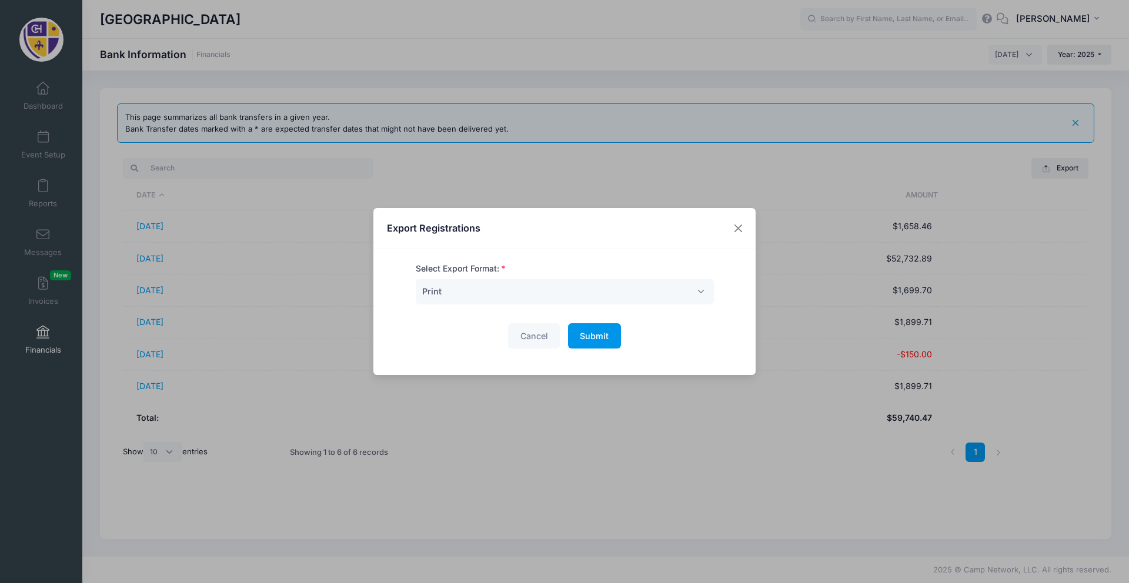
click at [597, 338] on span "Submit" at bounding box center [594, 336] width 29 height 10
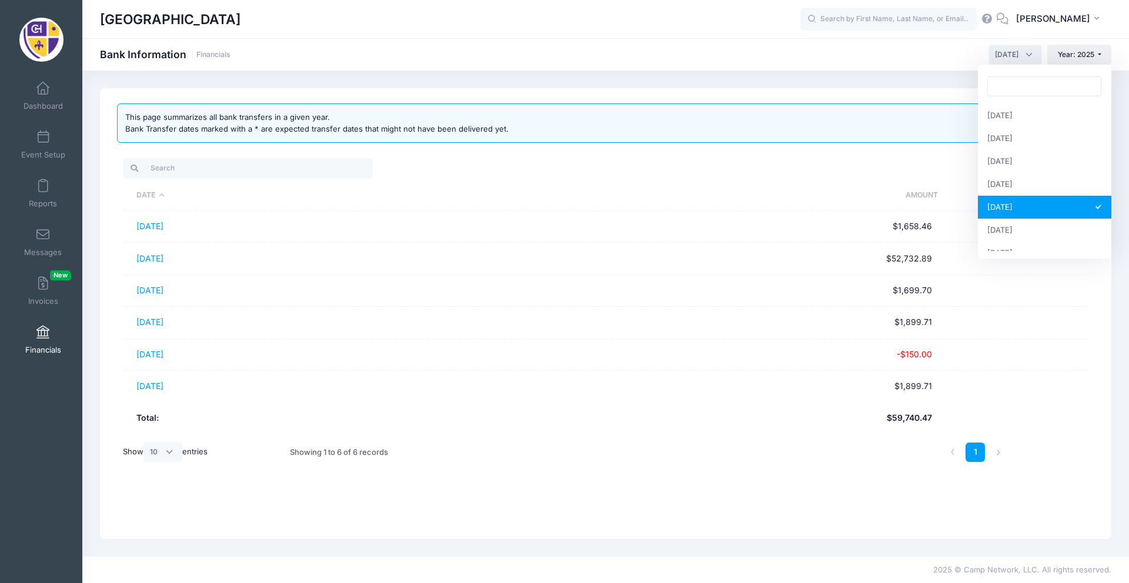
click at [1022, 55] on span "May 2025" at bounding box center [1015, 55] width 54 height 20
select select "6"
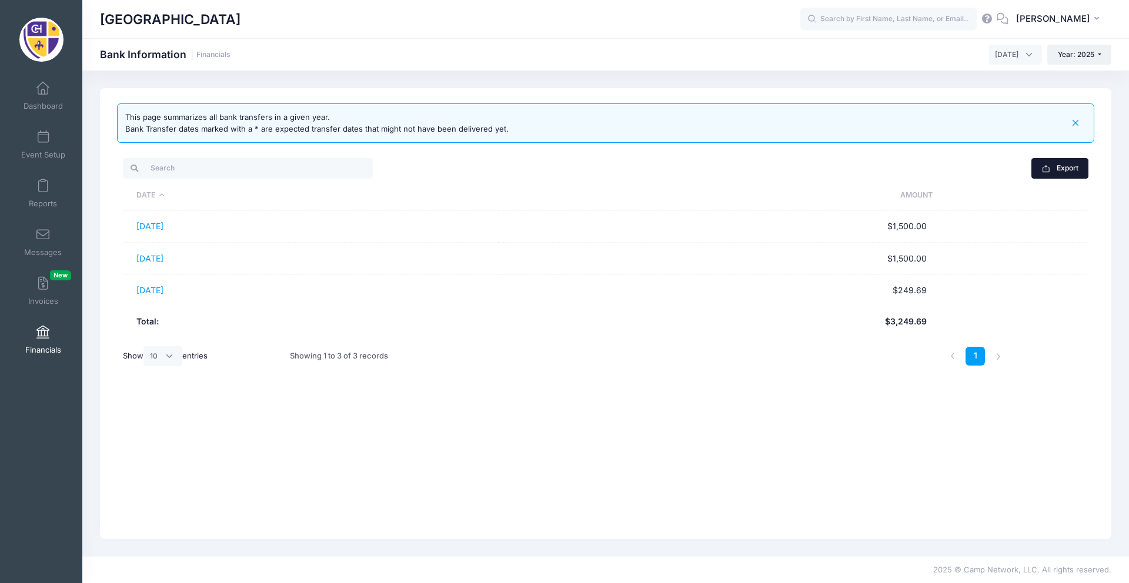
click at [1058, 165] on button "Export" at bounding box center [1059, 168] width 57 height 20
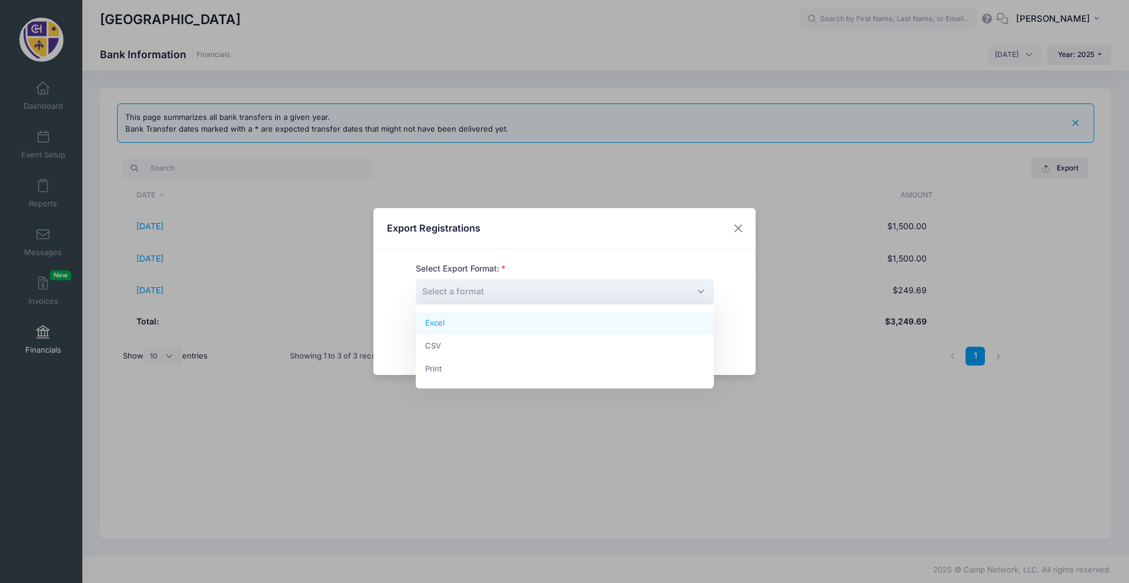
click at [625, 298] on span "Select a format" at bounding box center [565, 291] width 298 height 25
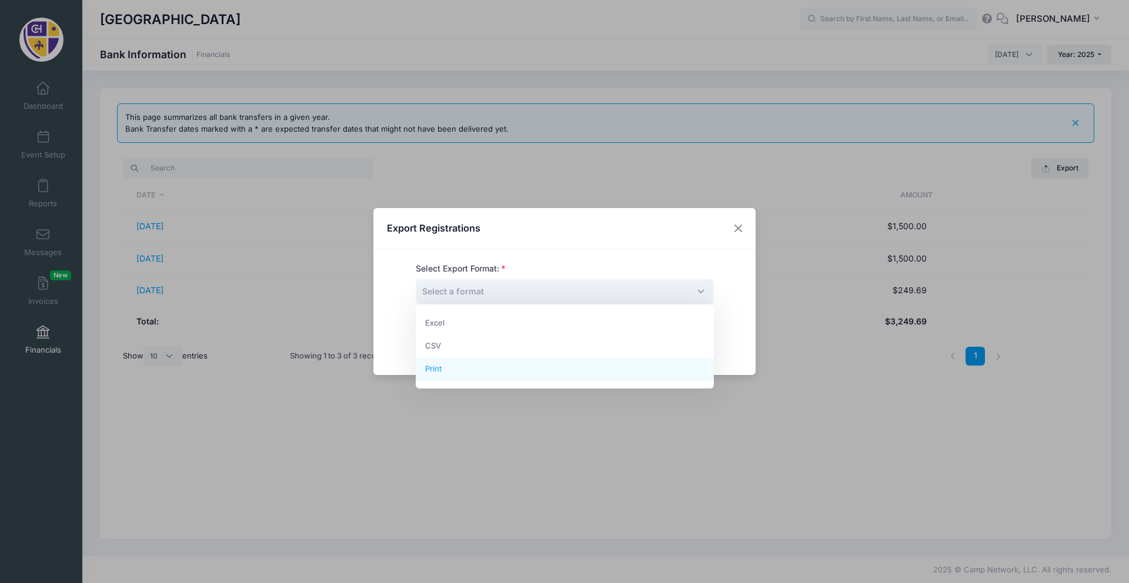
click at [603, 384] on span "Excel CSV Print" at bounding box center [565, 347] width 298 height 84
select select "print"
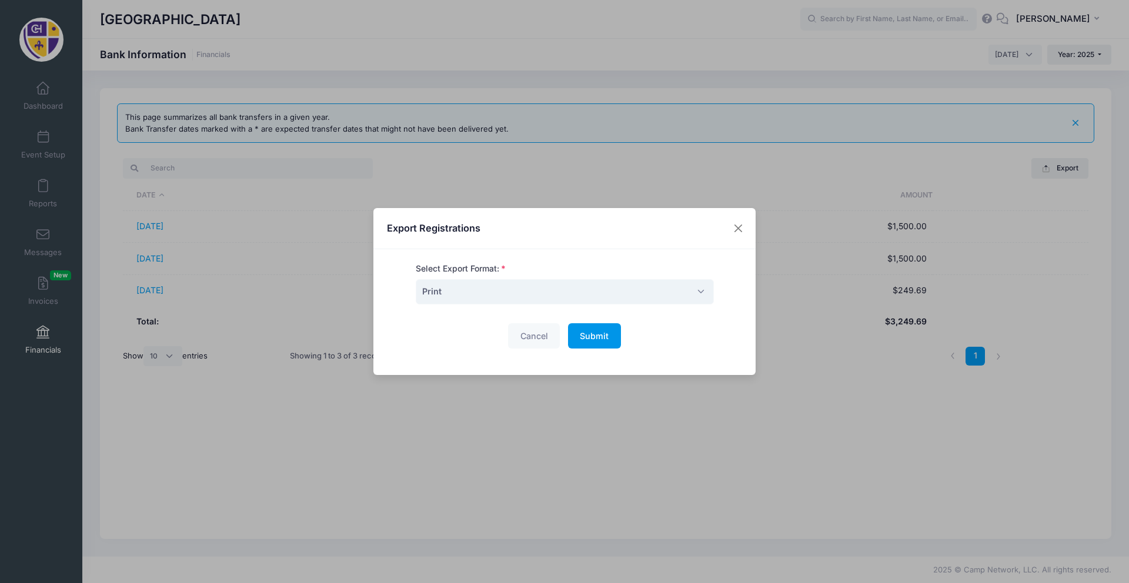
click at [595, 342] on button "Submit Please wait..." at bounding box center [594, 335] width 53 height 25
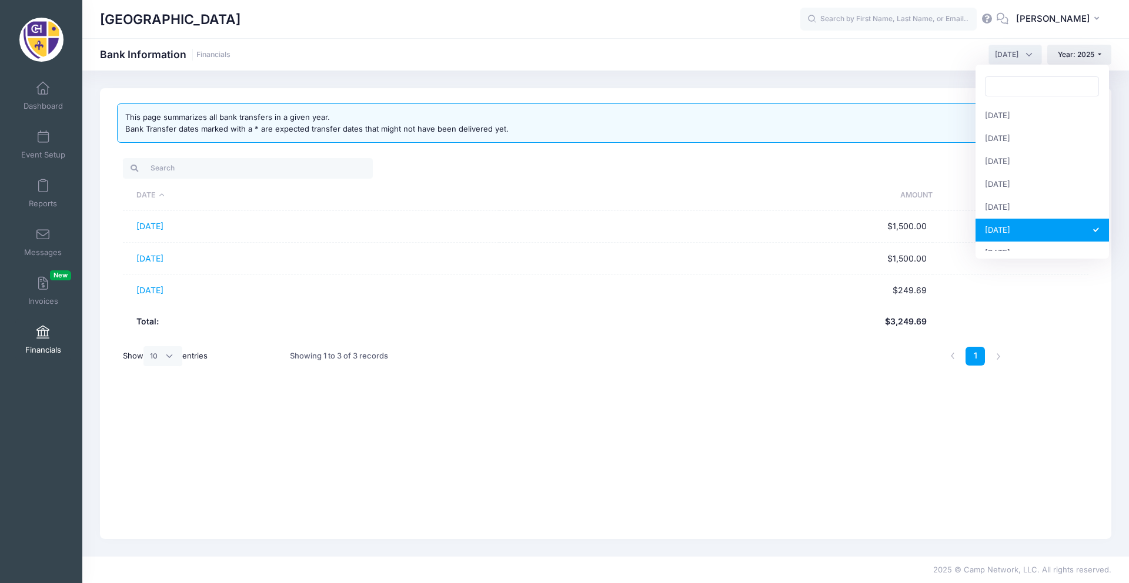
click at [995, 58] on span "[DATE]" at bounding box center [1007, 54] width 24 height 11
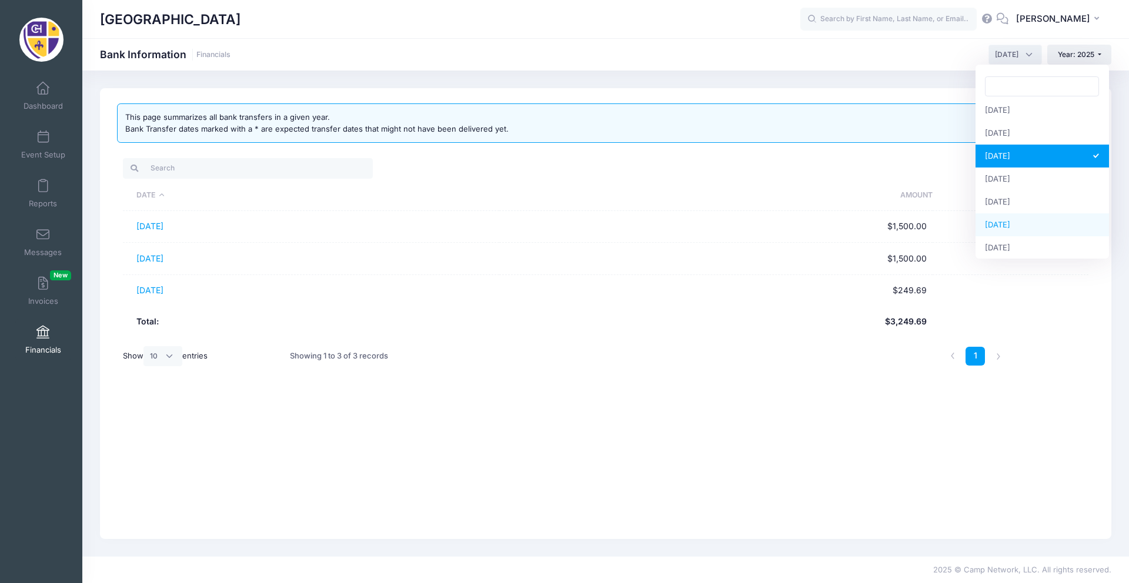
scroll to position [82, 0]
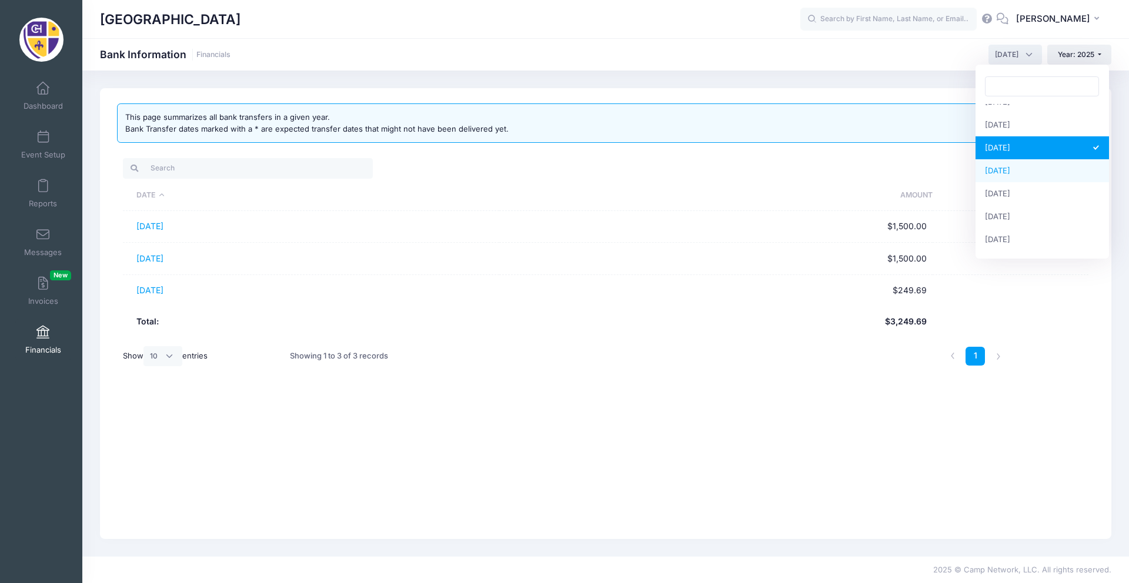
select select "7"
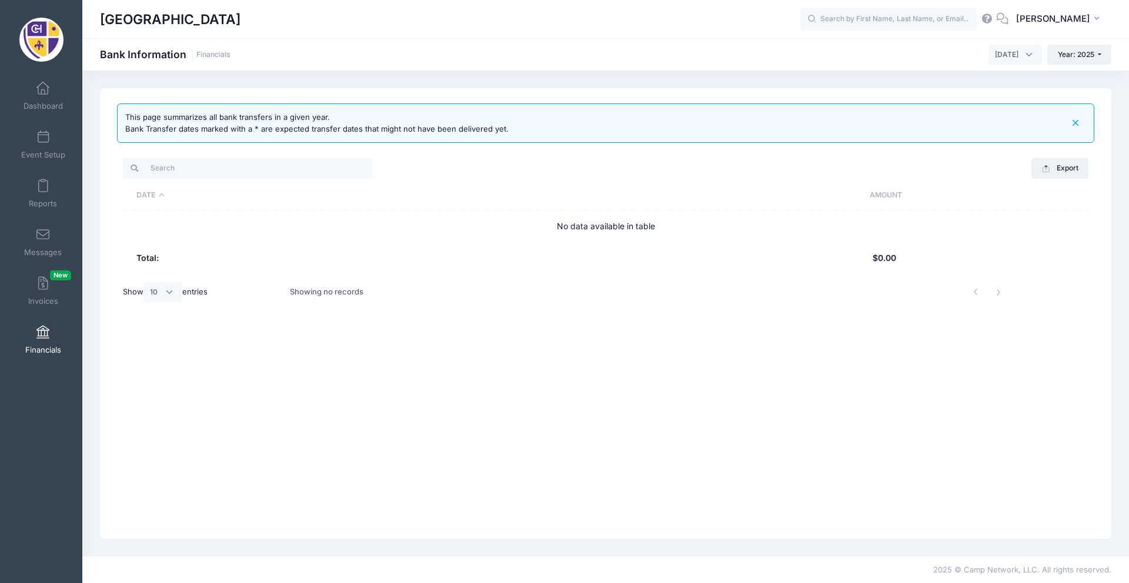
click at [30, 344] on link "Financials" at bounding box center [43, 339] width 56 height 41
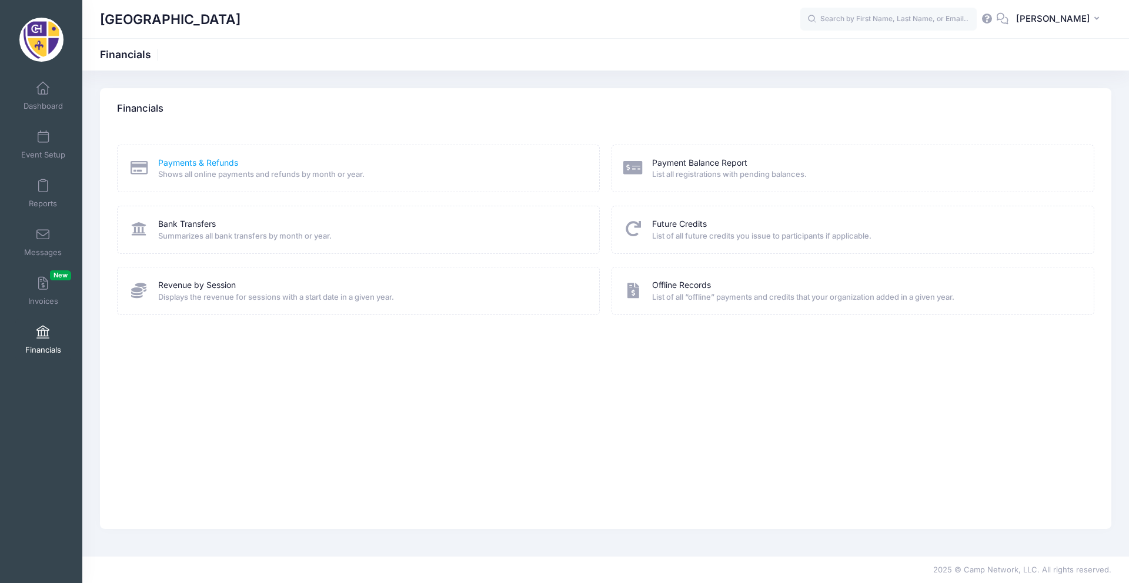
click at [218, 166] on link "Payments & Refunds" at bounding box center [198, 163] width 80 height 12
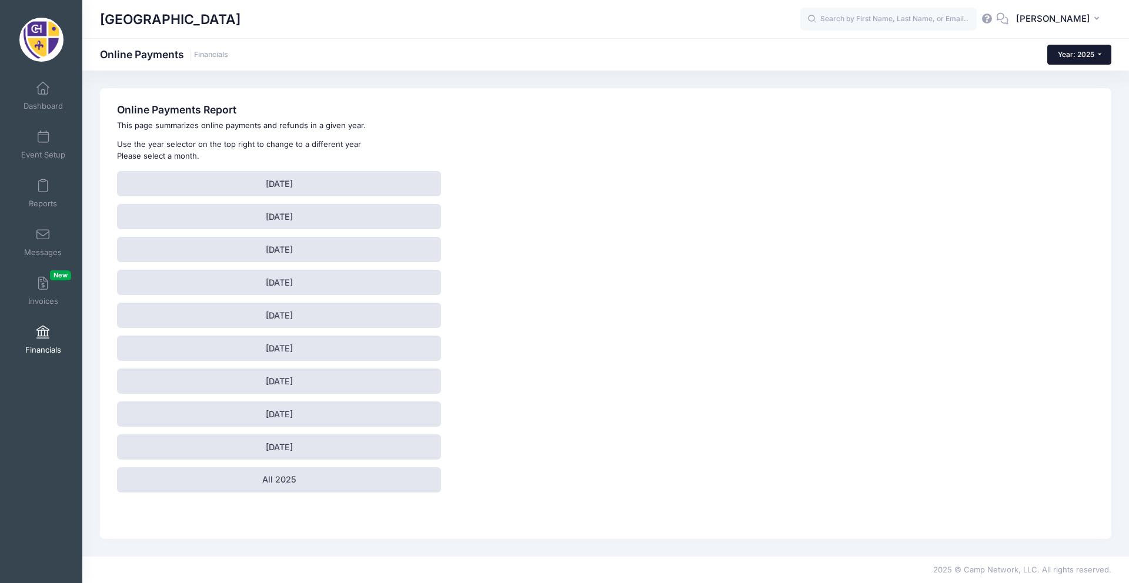
click at [1060, 59] on button "Year: 2025" at bounding box center [1079, 55] width 64 height 20
click at [1079, 105] on link "Year: 2024" at bounding box center [1085, 107] width 76 height 15
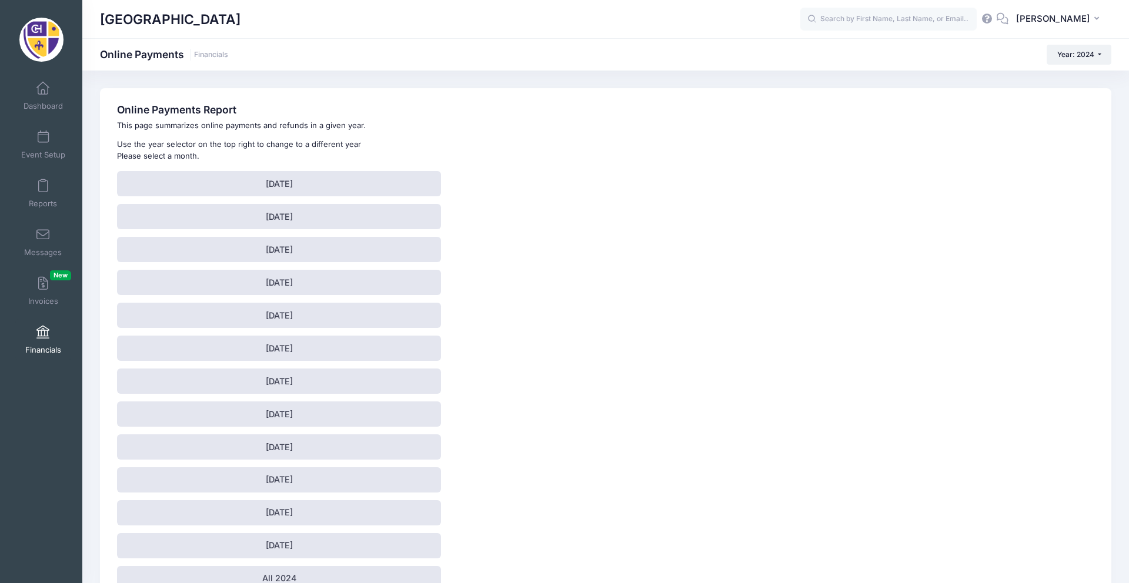
scroll to position [69, 0]
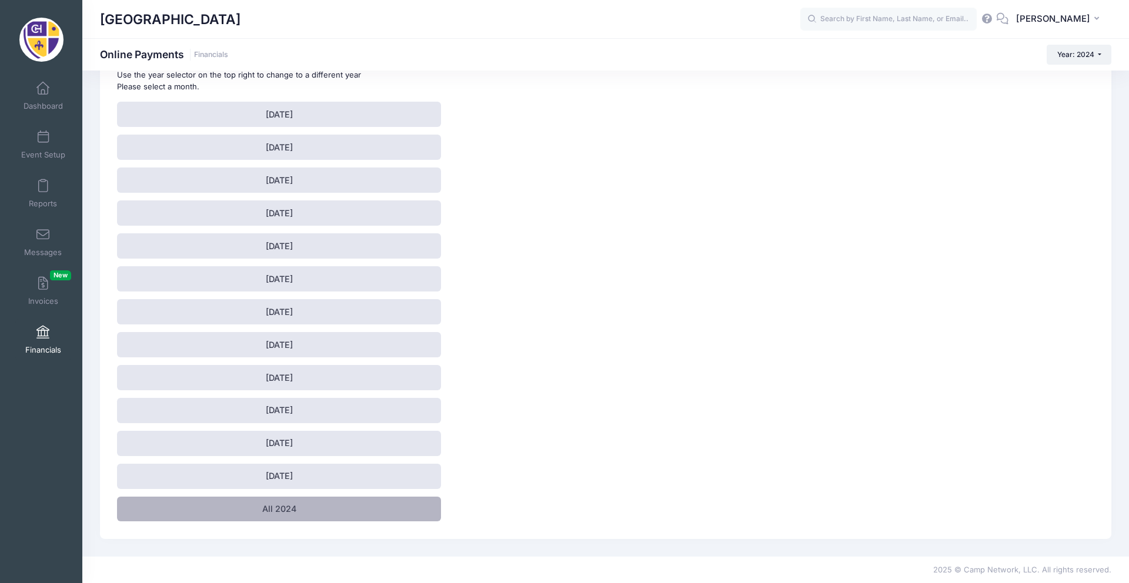
click at [212, 513] on link "All 2024" at bounding box center [279, 509] width 324 height 25
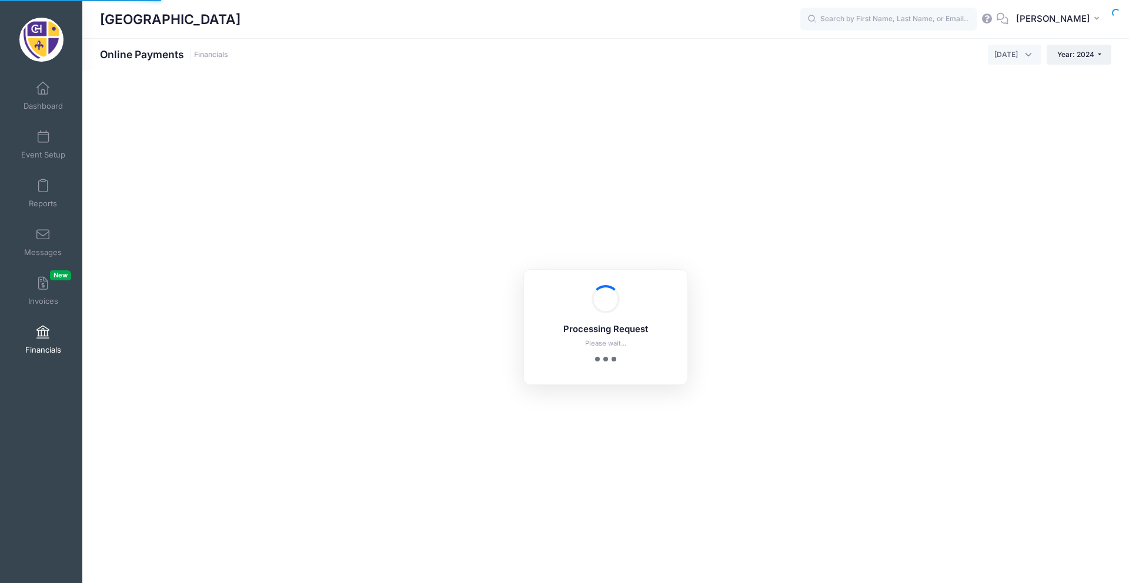
select select "10"
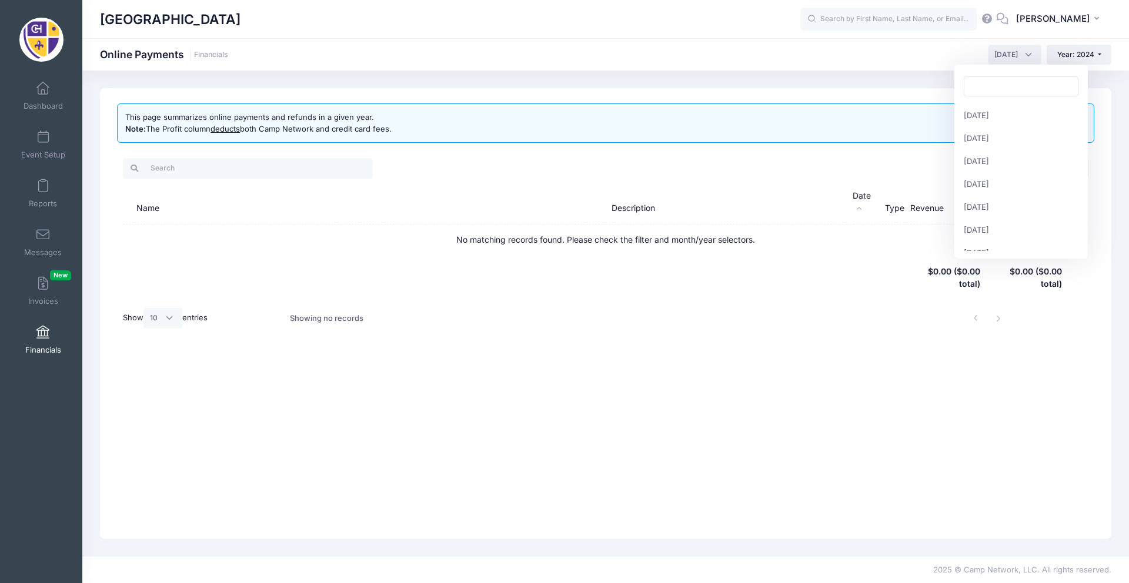
scroll to position [138, 0]
click at [1017, 56] on span "[DATE]" at bounding box center [1015, 55] width 54 height 20
select select "12"
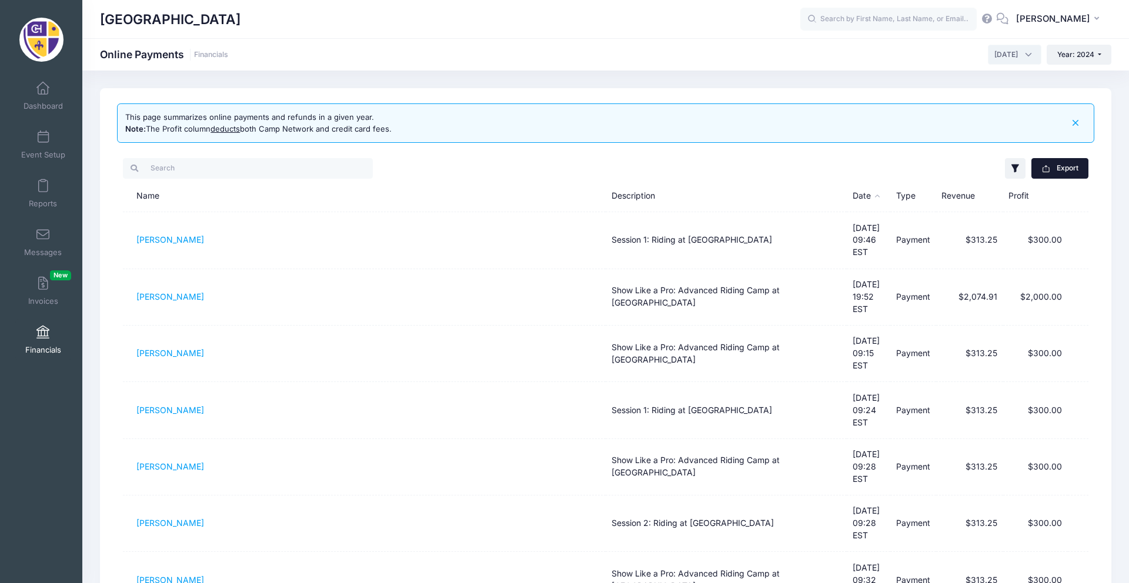
click at [1061, 168] on button "Export" at bounding box center [1059, 168] width 57 height 20
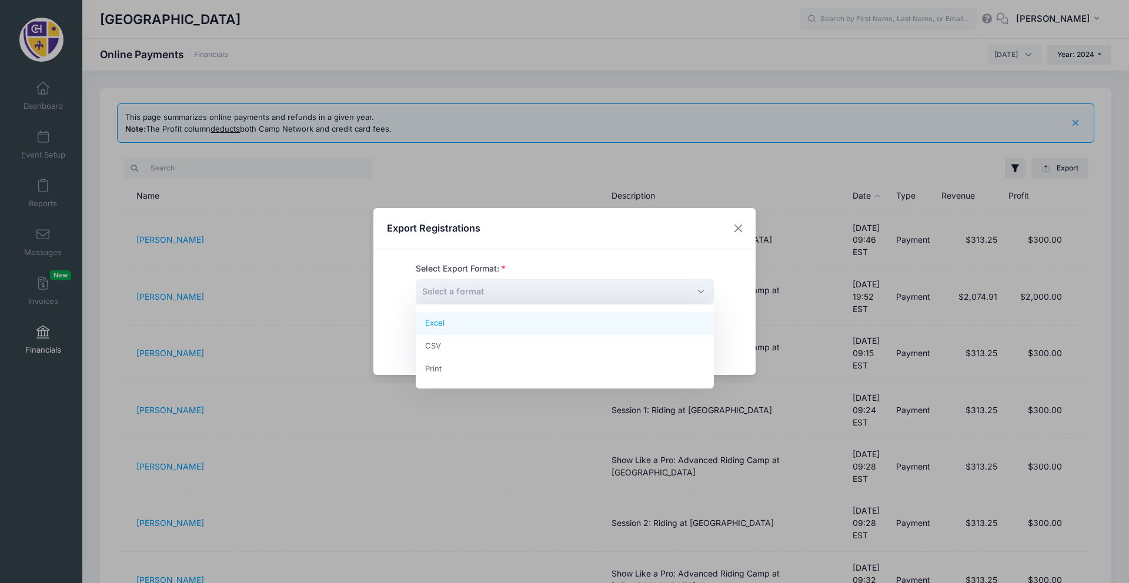
click at [456, 295] on span "Select a format" at bounding box center [453, 291] width 62 height 10
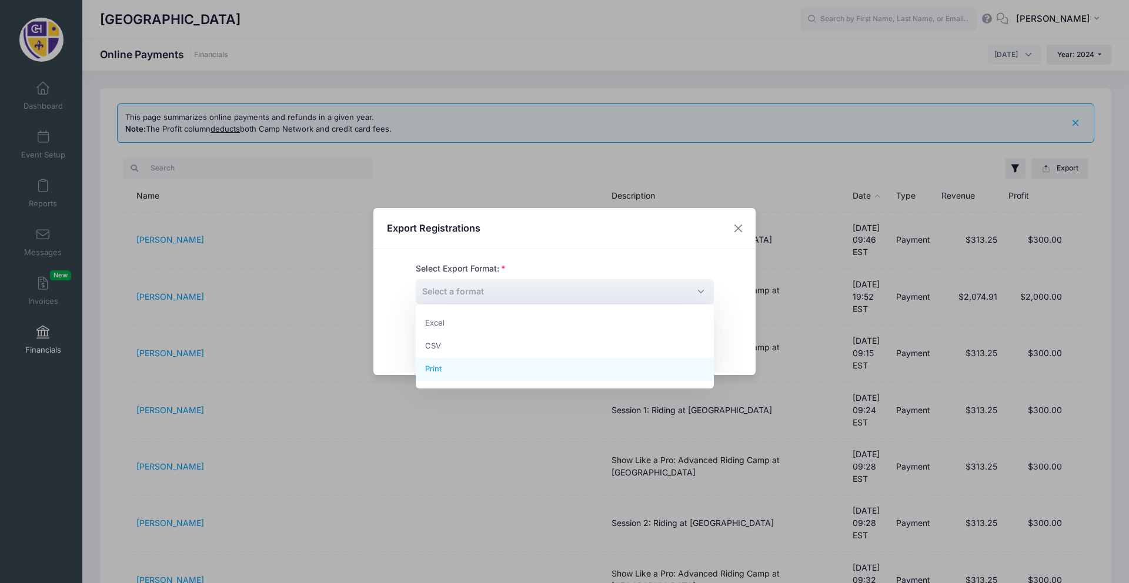
select select "print"
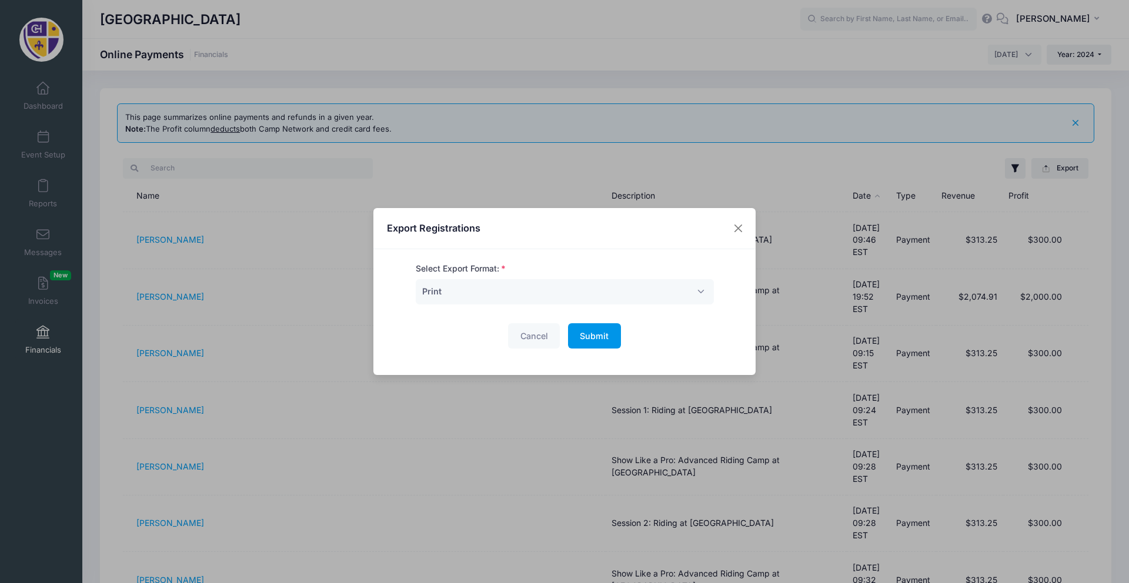
click at [600, 342] on button "Submit Please wait..." at bounding box center [594, 335] width 53 height 25
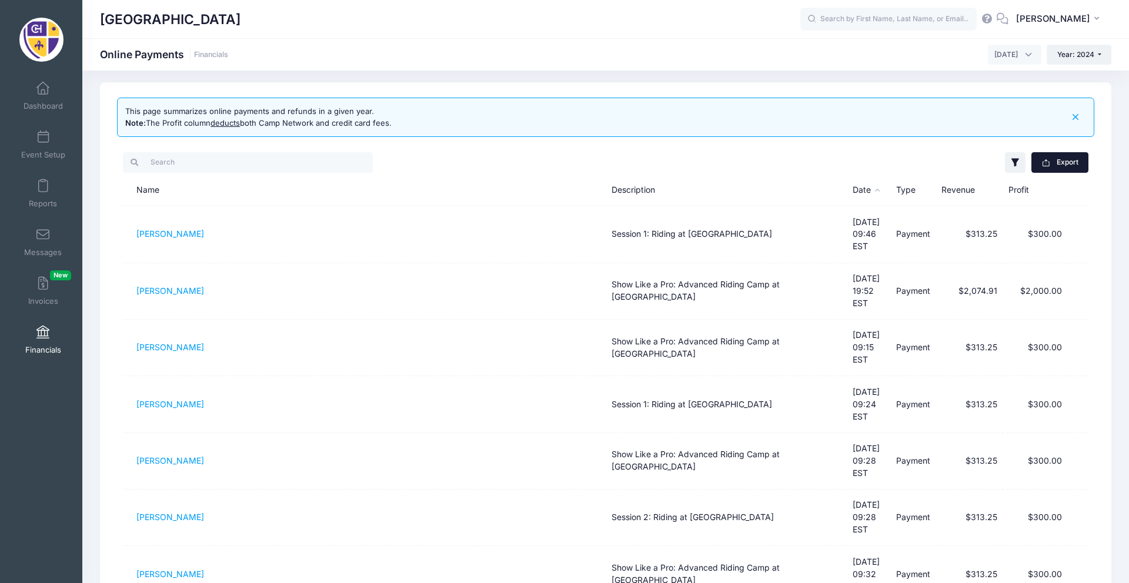
scroll to position [0, 0]
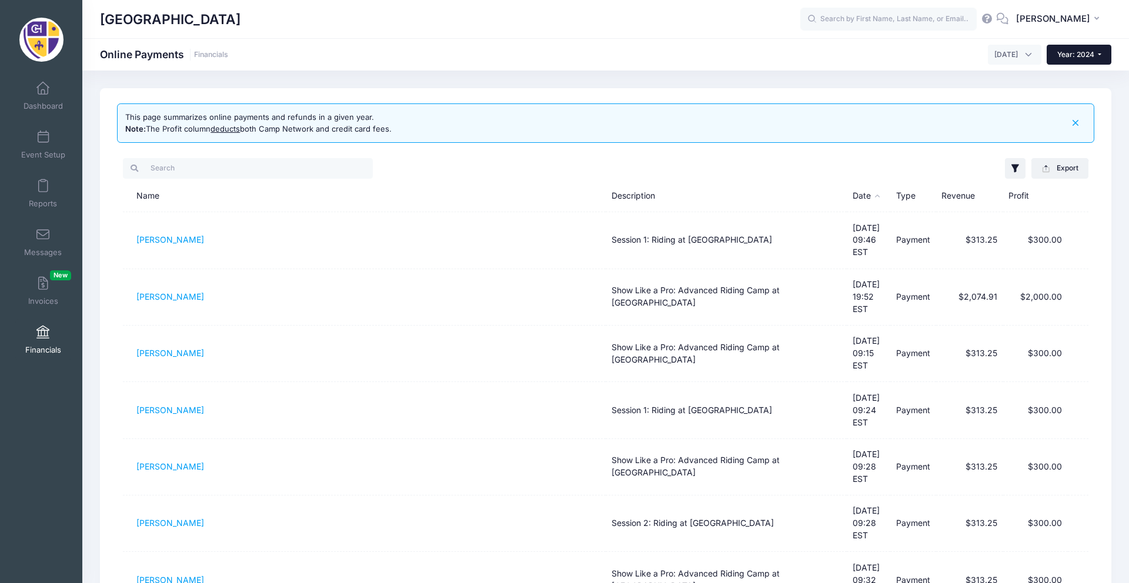
click at [1064, 54] on span "Year: 2024" at bounding box center [1075, 54] width 37 height 9
click at [1058, 91] on link "Year: 2025" at bounding box center [1085, 92] width 76 height 15
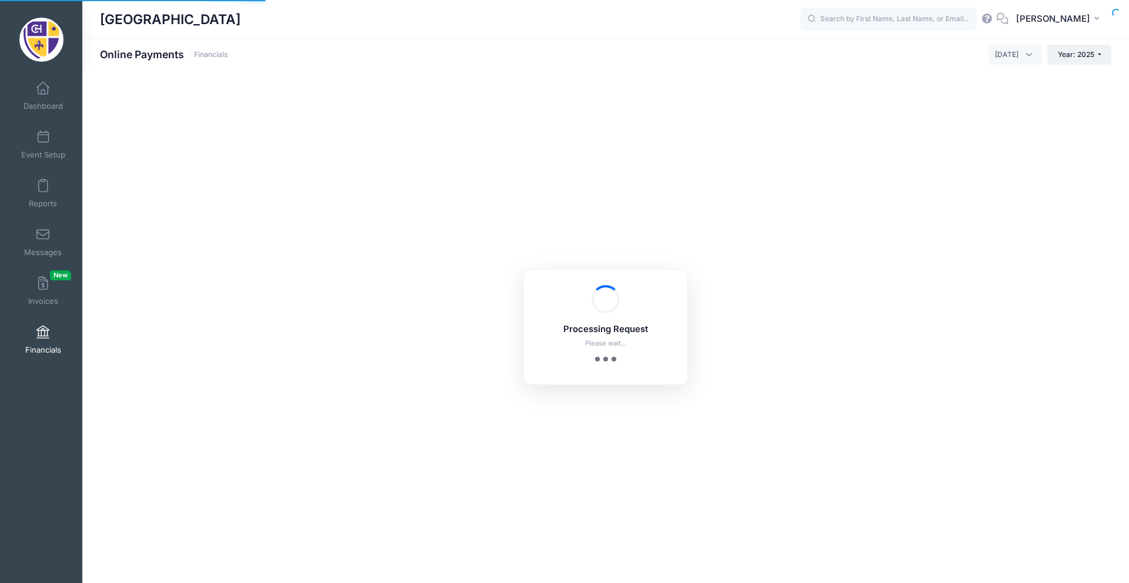
select select "10"
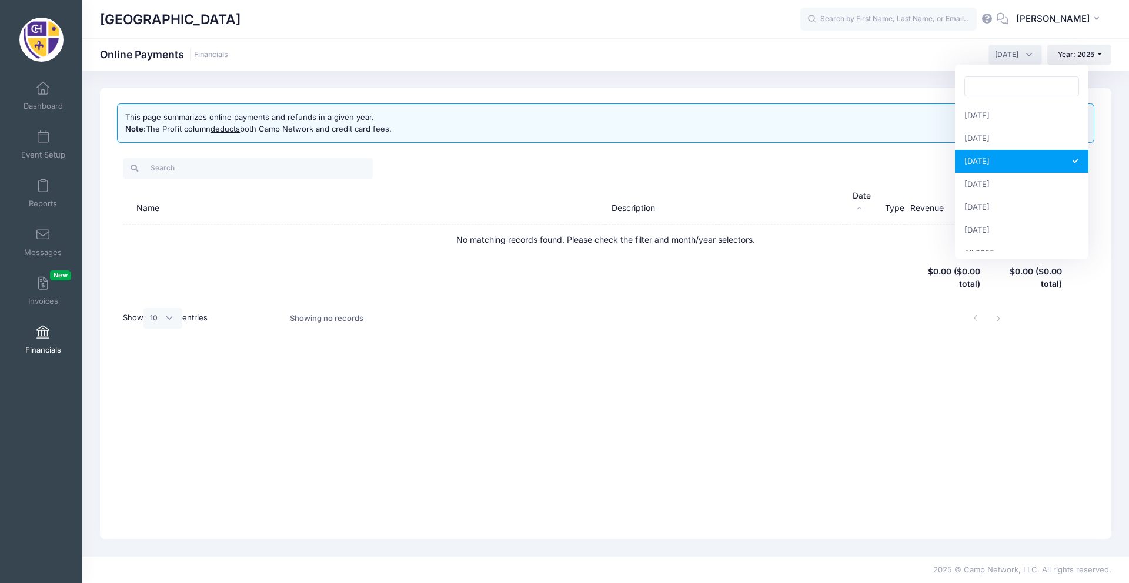
click at [988, 61] on span "[DATE]" at bounding box center [1015, 55] width 54 height 20
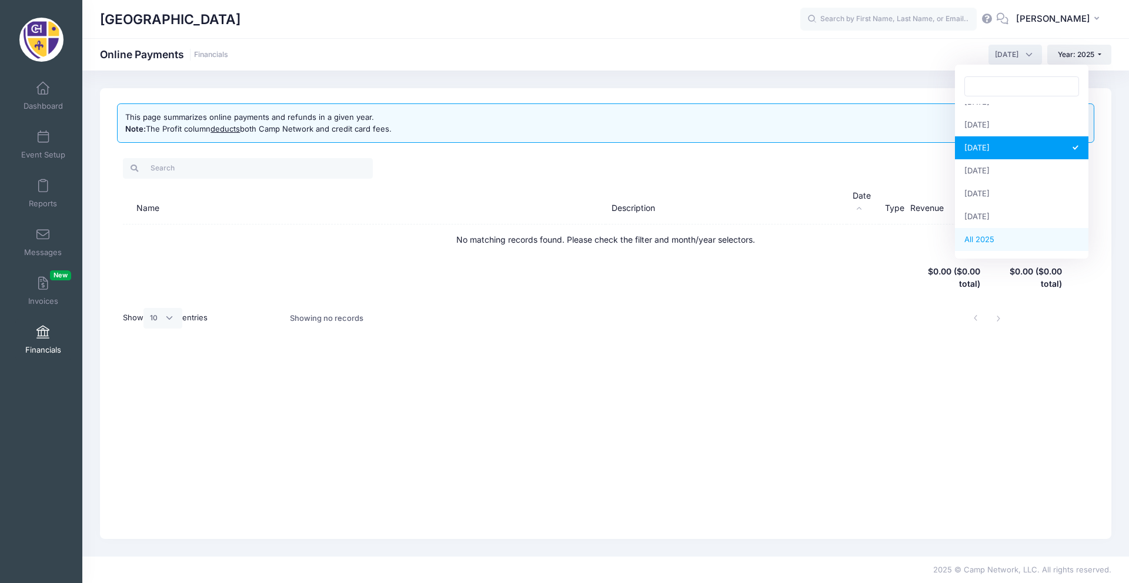
select select
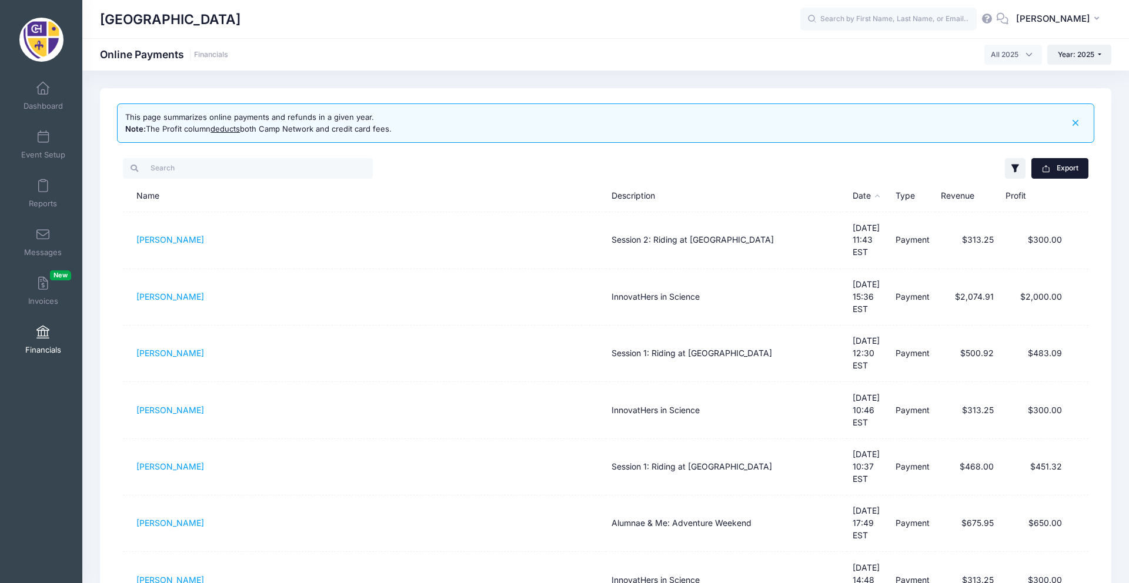
click at [1071, 173] on button "Export" at bounding box center [1059, 168] width 57 height 20
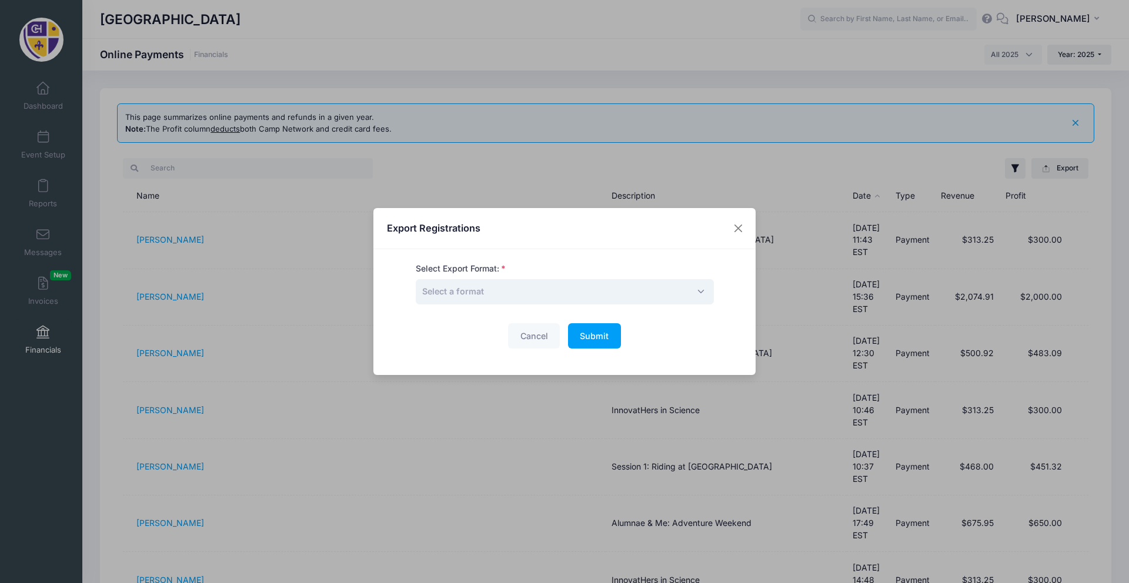
click at [457, 295] on span "Select a format" at bounding box center [453, 291] width 62 height 10
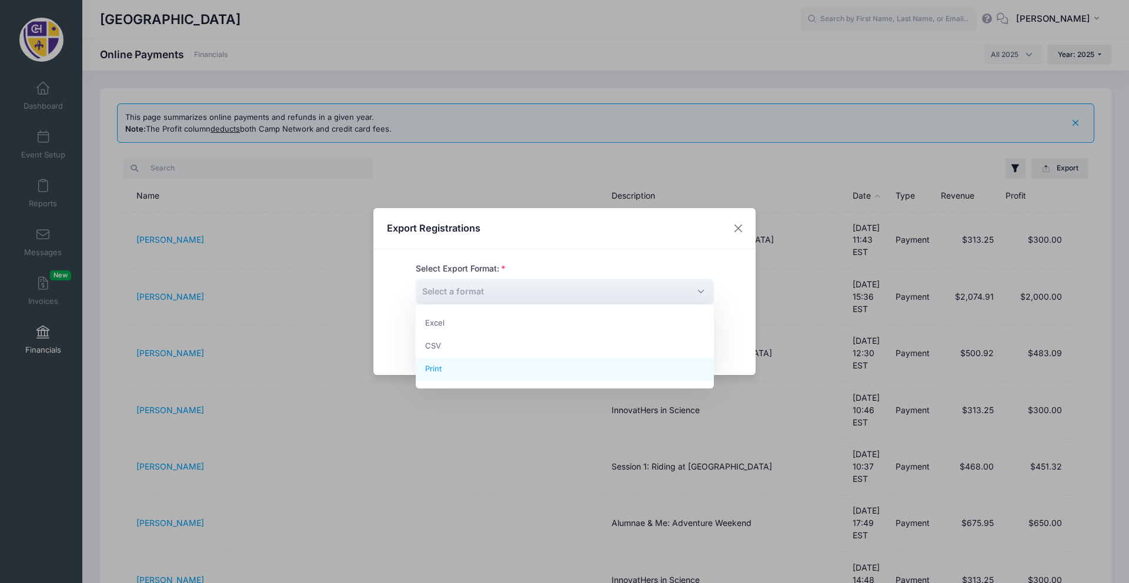
select select "print"
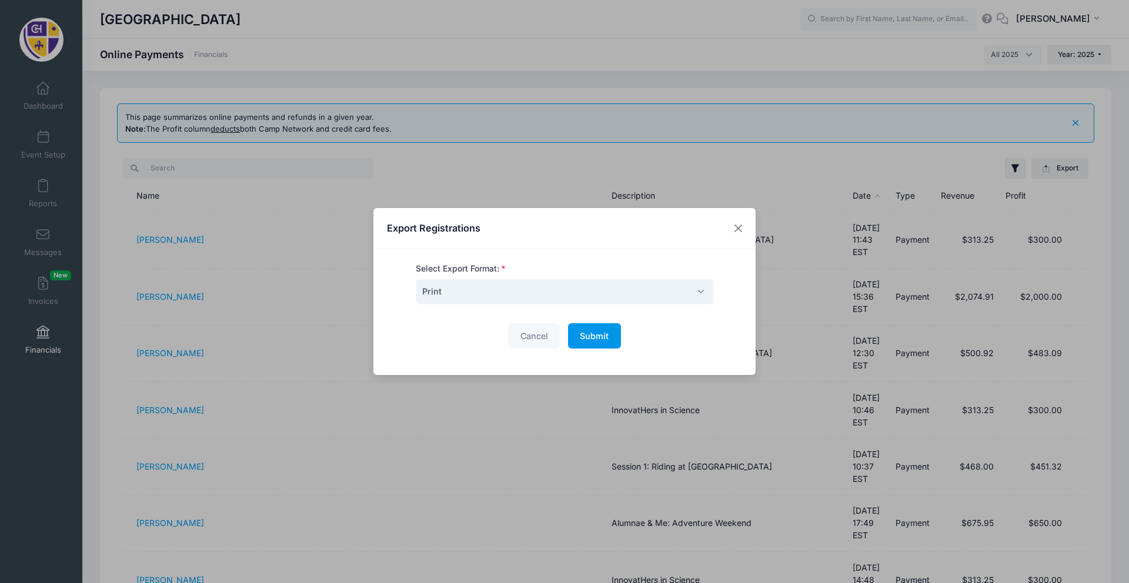
click at [612, 341] on button "Submit Please wait..." at bounding box center [594, 335] width 53 height 25
